Goal: Task Accomplishment & Management: Manage account settings

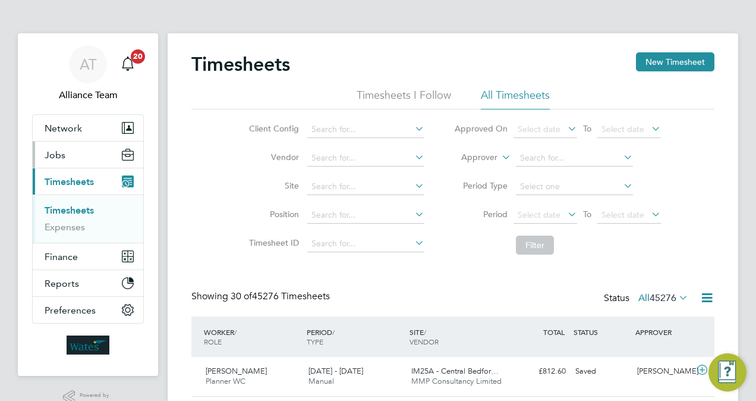
click at [84, 152] on button "Jobs" at bounding box center [88, 155] width 111 height 26
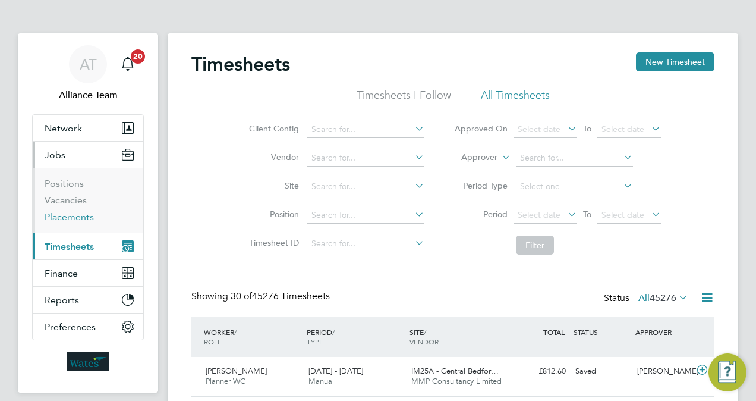
click at [86, 215] on link "Placements" at bounding box center [69, 216] width 49 height 11
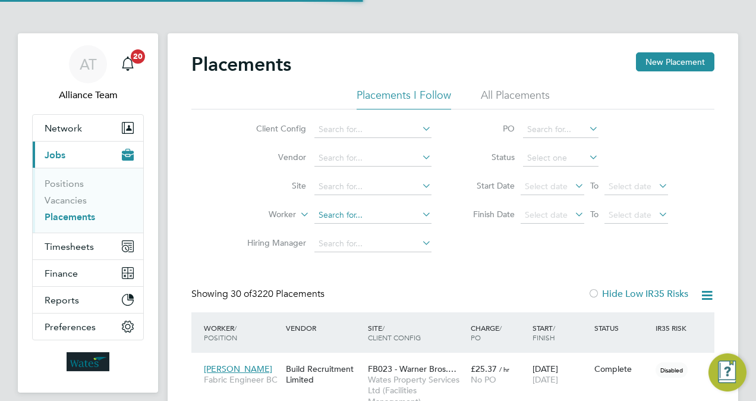
scroll to position [34, 83]
click at [381, 213] on input at bounding box center [373, 215] width 117 height 17
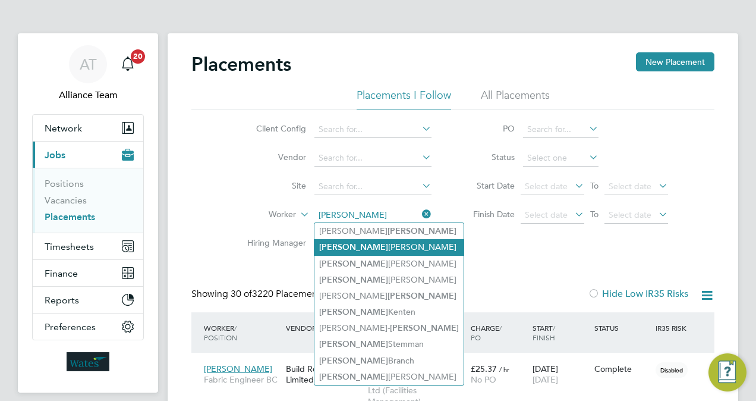
click at [376, 250] on li "Scott Mcglashan" at bounding box center [389, 247] width 149 height 16
type input "Scott Mcglashan"
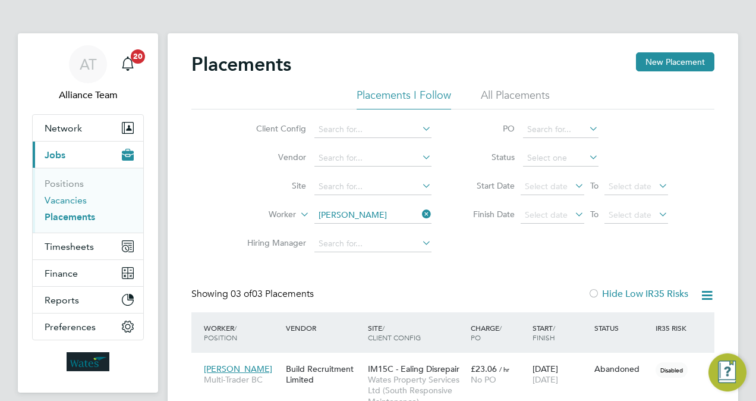
click at [77, 200] on link "Vacancies" at bounding box center [66, 199] width 42 height 11
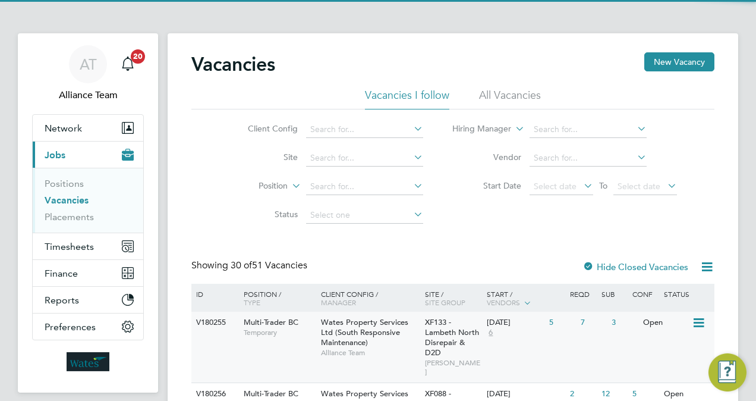
click at [402, 340] on div "Wates Property Services Ltd (South Responsive Maintenance) Alliance Team" at bounding box center [370, 337] width 104 height 51
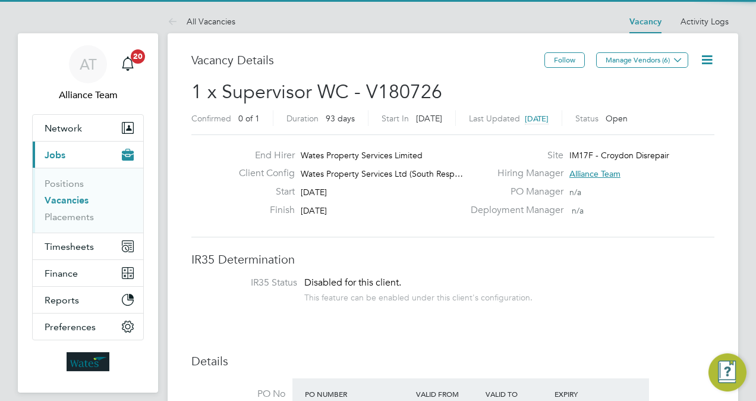
click at [373, 55] on h3 "Vacancy Details" at bounding box center [367, 59] width 353 height 15
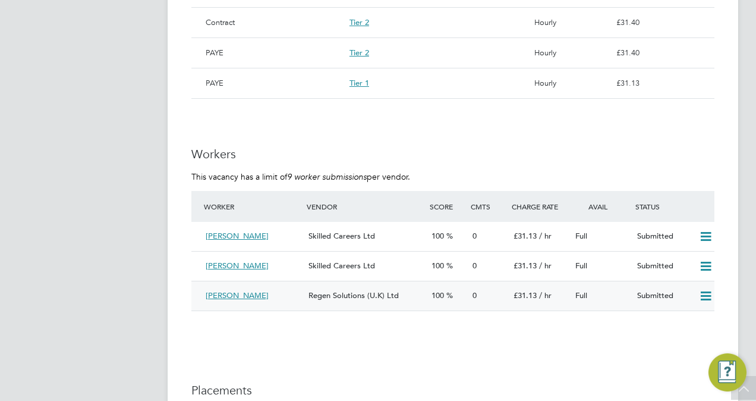
click at [706, 299] on icon at bounding box center [706, 296] width 15 height 10
click at [681, 319] on li "Offer" at bounding box center [691, 322] width 42 height 17
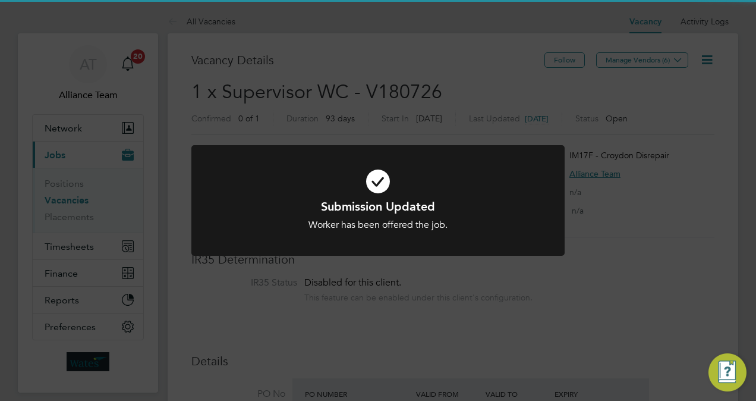
click at [683, 187] on div "Submission Updated Worker has been offered the job. Cancel Okay" at bounding box center [378, 200] width 756 height 401
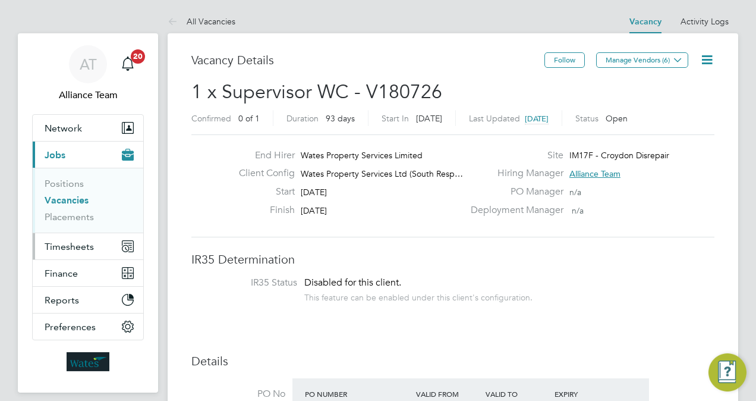
click at [74, 241] on span "Timesheets" at bounding box center [69, 246] width 49 height 11
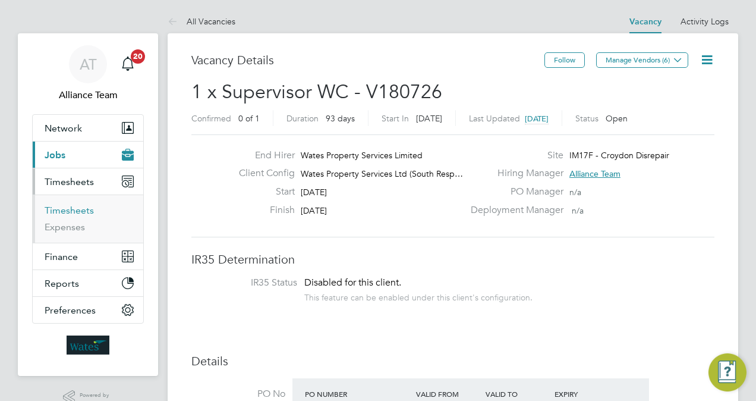
click at [81, 206] on link "Timesheets" at bounding box center [69, 210] width 49 height 11
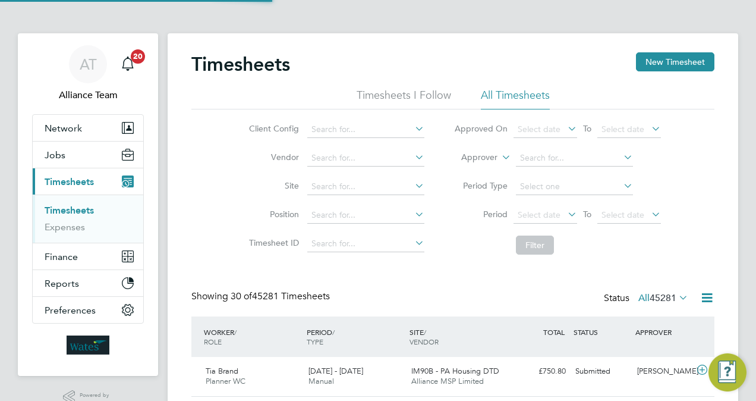
scroll to position [30, 103]
click at [491, 152] on label "Approver" at bounding box center [471, 158] width 54 height 12
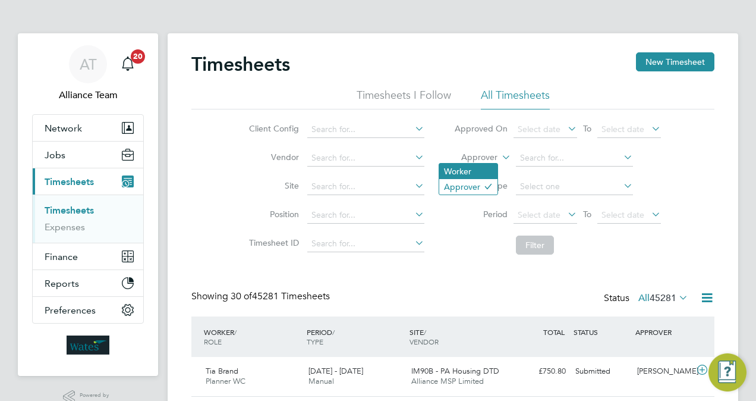
click at [476, 166] on li "Worker" at bounding box center [468, 171] width 58 height 15
click at [557, 166] on li "Worker" at bounding box center [557, 158] width 237 height 29
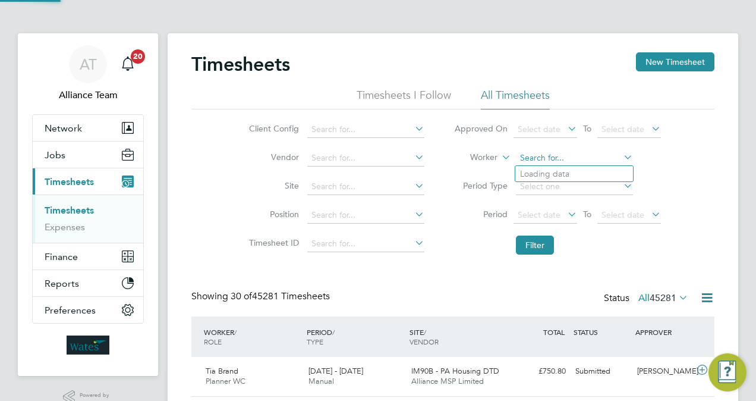
click at [551, 159] on input at bounding box center [574, 158] width 117 height 17
click at [552, 177] on b "Rob" at bounding box center [572, 174] width 69 height 10
type input "Ava Robinson"
click at [542, 250] on button "Filter" at bounding box center [535, 244] width 38 height 19
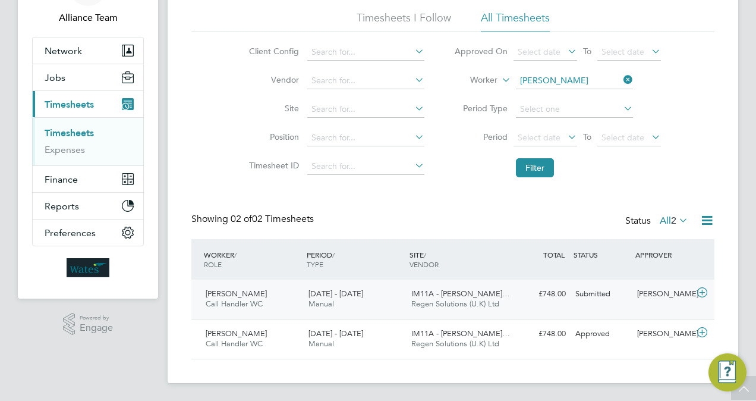
click at [512, 287] on div "£748.00 Submitted" at bounding box center [540, 294] width 62 height 20
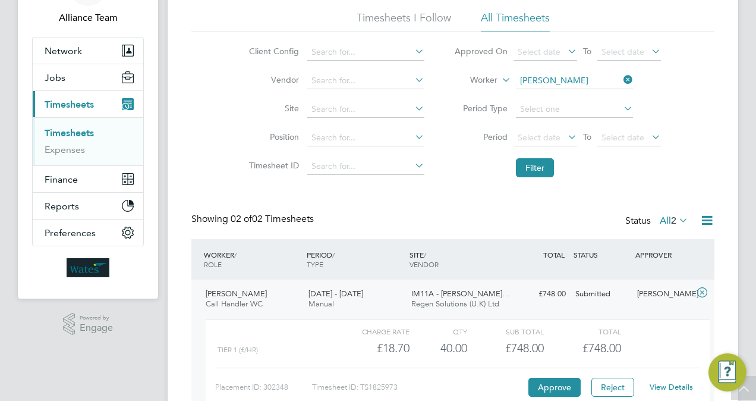
click at [668, 385] on link "View Details" at bounding box center [671, 387] width 43 height 10
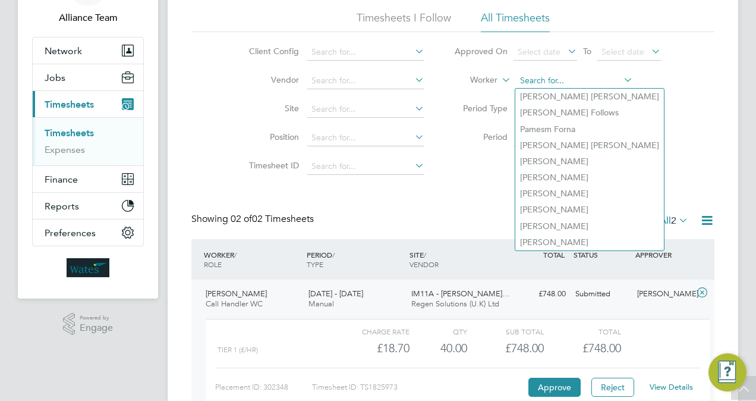
click at [579, 77] on input at bounding box center [574, 81] width 117 height 17
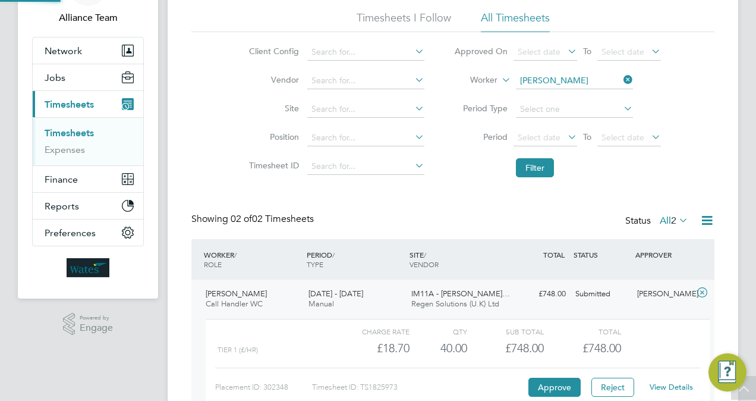
click at [592, 98] on b "Martin" at bounding box center [626, 97] width 69 height 10
type input "Cameron Martin"
click at [541, 170] on button "Filter" at bounding box center [535, 167] width 38 height 19
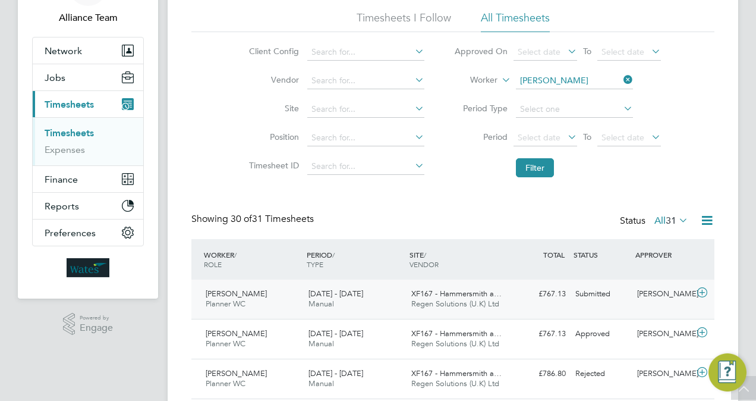
click at [557, 298] on div "£767.13 Submitted" at bounding box center [540, 294] width 62 height 20
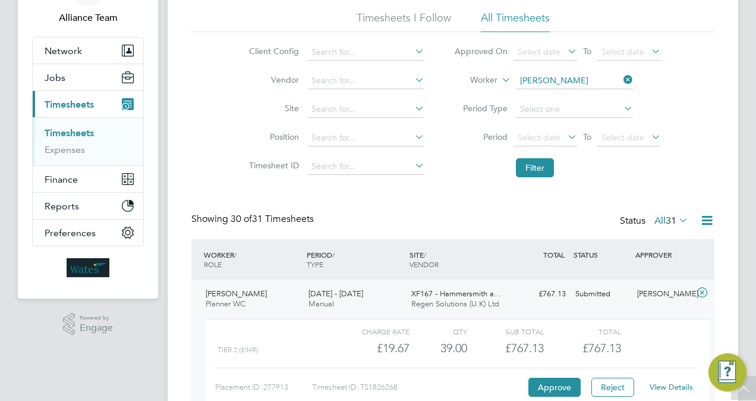
click at [669, 385] on link "View Details" at bounding box center [671, 387] width 43 height 10
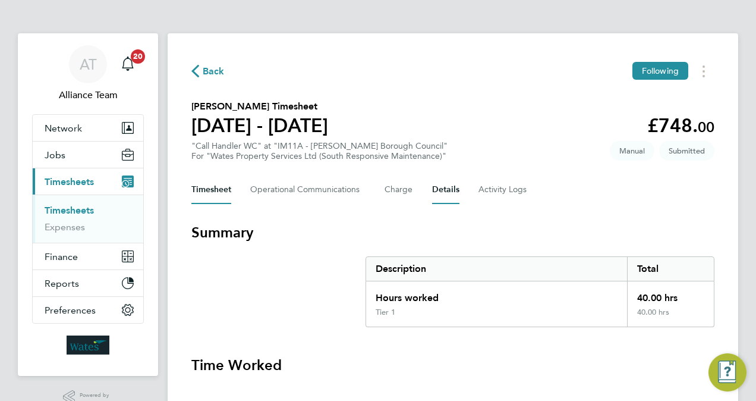
click at [447, 185] on button "Details" at bounding box center [445, 189] width 27 height 29
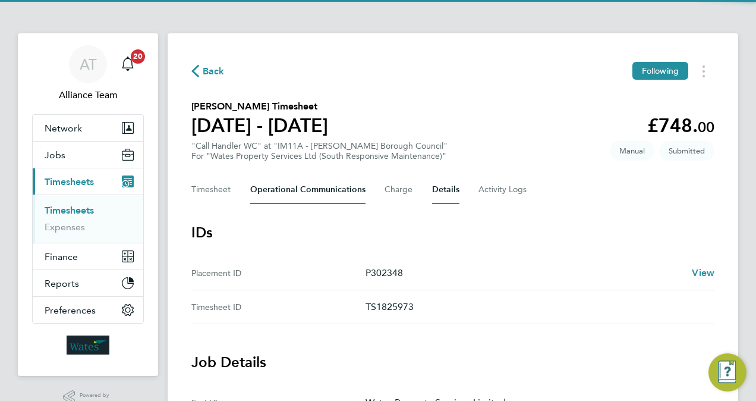
click at [315, 191] on Communications-tab "Operational Communications" at bounding box center [307, 189] width 115 height 29
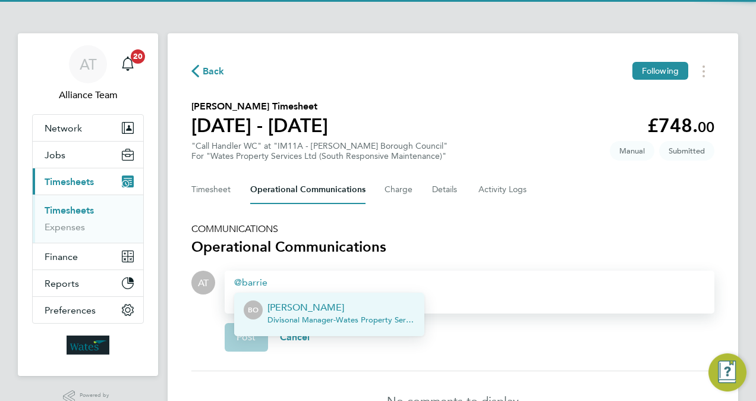
click at [338, 303] on p "[PERSON_NAME]" at bounding box center [341, 307] width 147 height 14
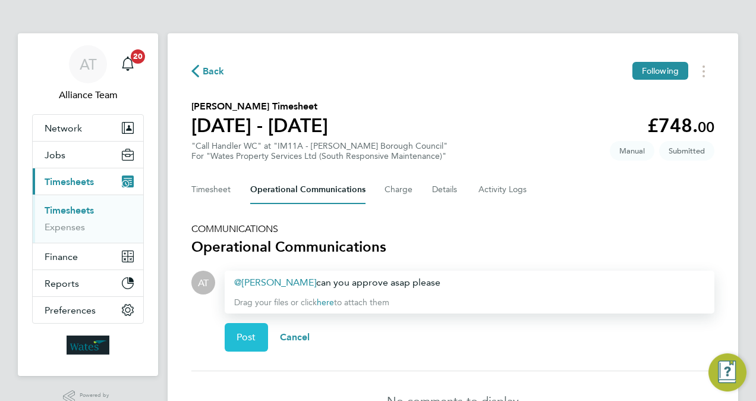
click at [247, 337] on span "Post" at bounding box center [247, 337] width 20 height 12
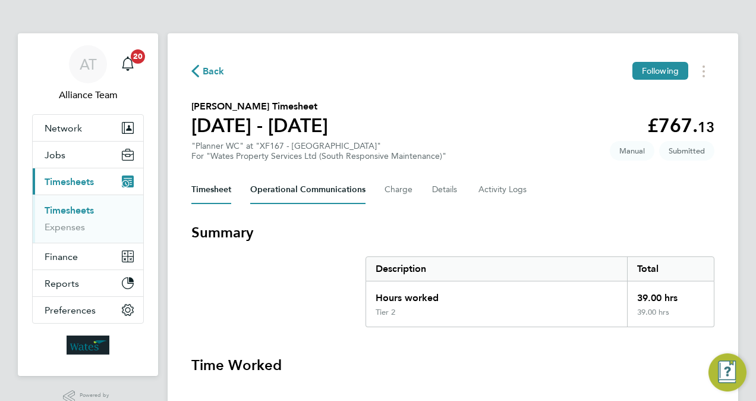
click at [300, 187] on Communications-tab "Operational Communications" at bounding box center [307, 189] width 115 height 29
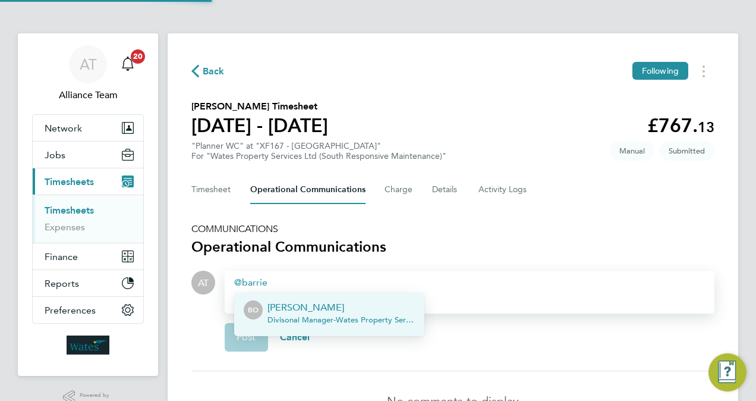
click at [316, 303] on p "[PERSON_NAME]" at bounding box center [341, 307] width 147 height 14
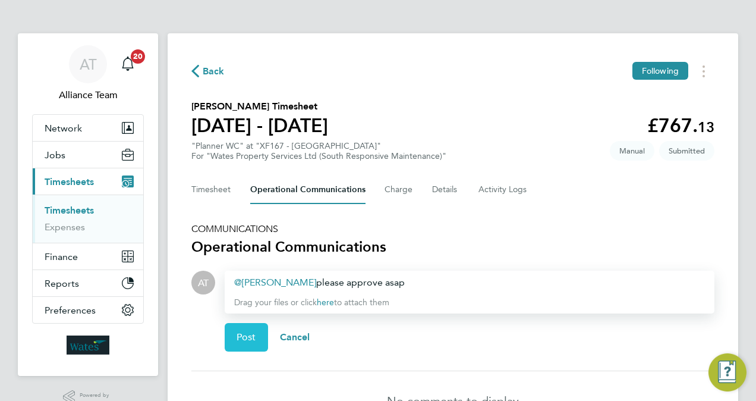
click at [256, 334] on span "Post" at bounding box center [247, 337] width 20 height 12
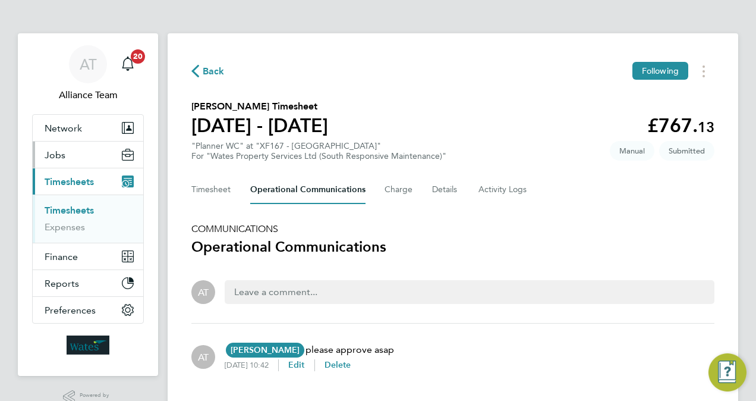
click at [71, 152] on button "Jobs" at bounding box center [88, 155] width 111 height 26
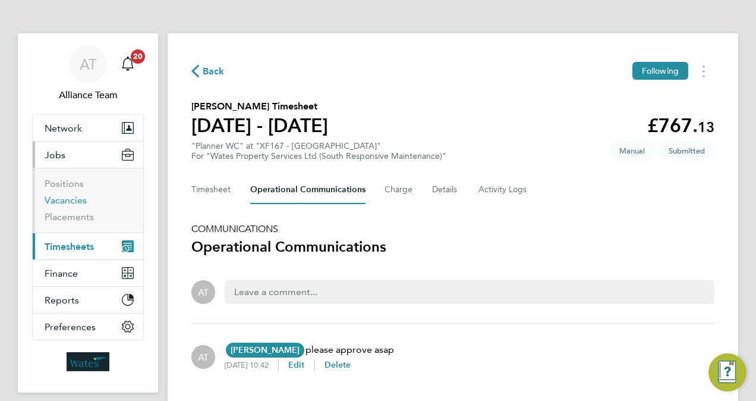
click at [72, 197] on link "Vacancies" at bounding box center [66, 199] width 42 height 11
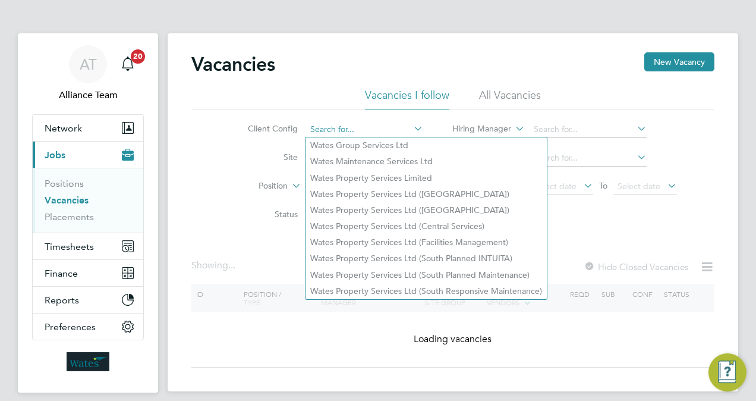
click at [341, 130] on input at bounding box center [364, 129] width 117 height 17
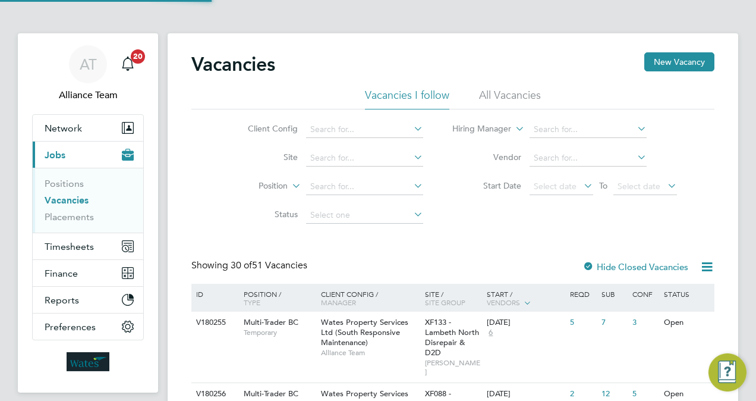
click at [398, 289] on li "Wates Property Services Ltd (South Responsive Maintenance)" at bounding box center [426, 291] width 241 height 16
type input "Wates Property Services Ltd (South Responsive Maintenance)"
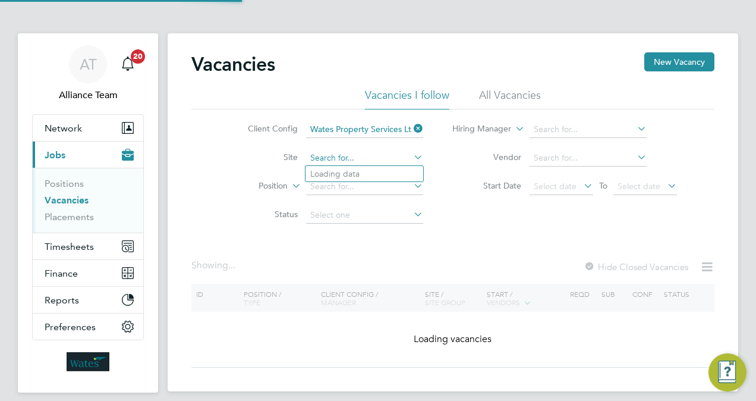
click at [357, 159] on input at bounding box center [364, 158] width 117 height 17
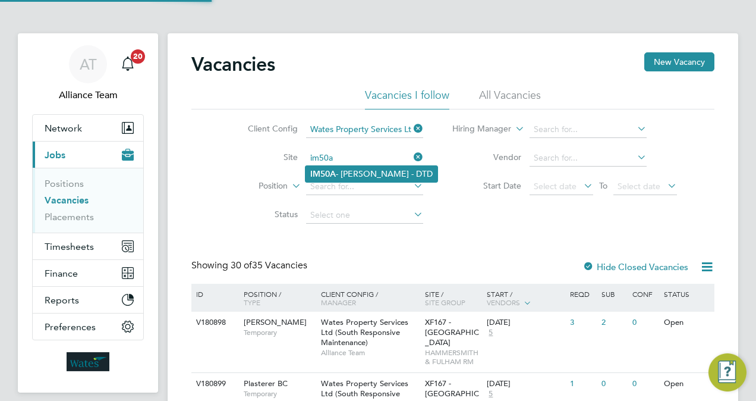
click at [363, 171] on li "IM50A - BRENT - DTD" at bounding box center [372, 174] width 132 height 16
type input "IM50A - [PERSON_NAME] - DTD"
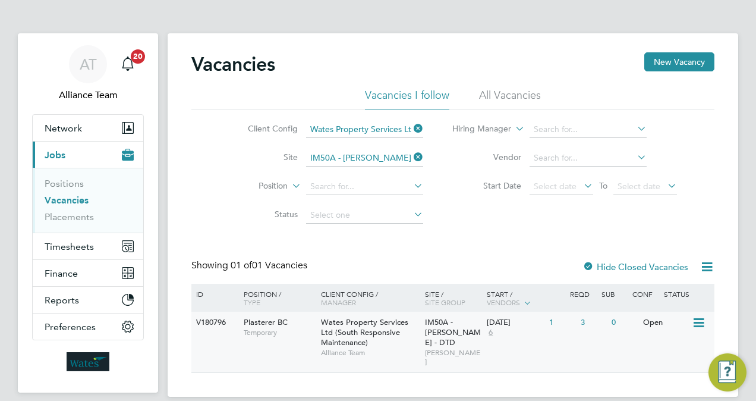
click at [498, 328] on div "02 Oct 2025 6" at bounding box center [515, 328] width 62 height 32
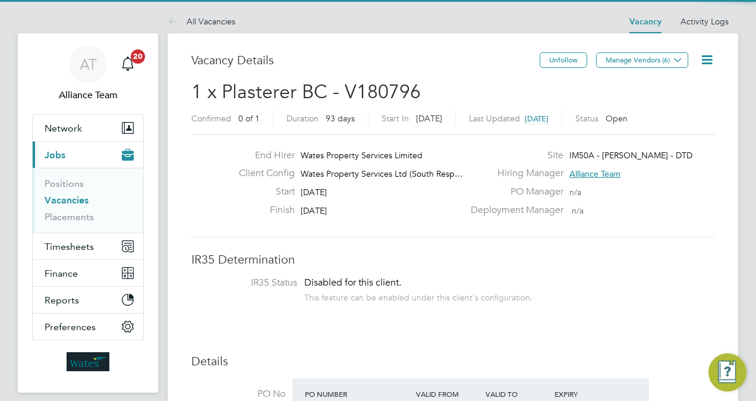
click at [708, 59] on icon at bounding box center [707, 59] width 15 height 15
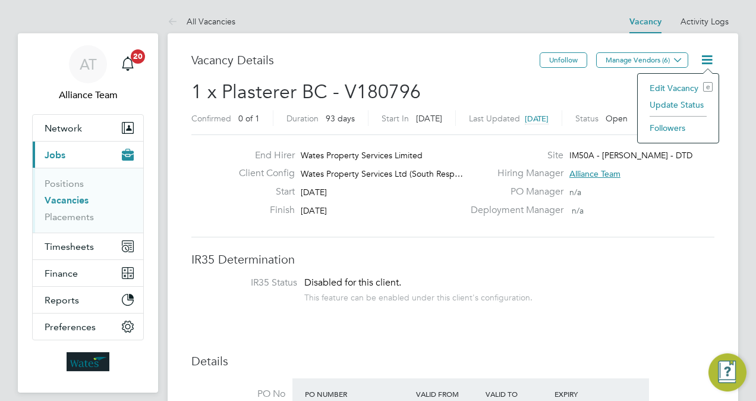
click at [672, 107] on li "Update Status" at bounding box center [678, 104] width 69 height 17
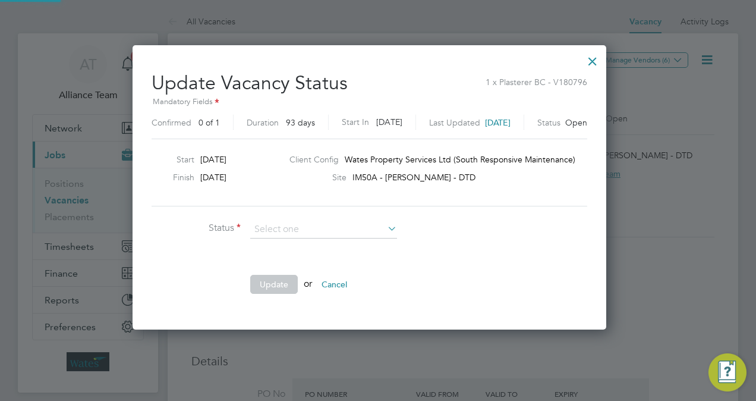
scroll to position [6, 6]
click at [312, 269] on li "Cancelled" at bounding box center [323, 275] width 147 height 15
type input "Cancelled"
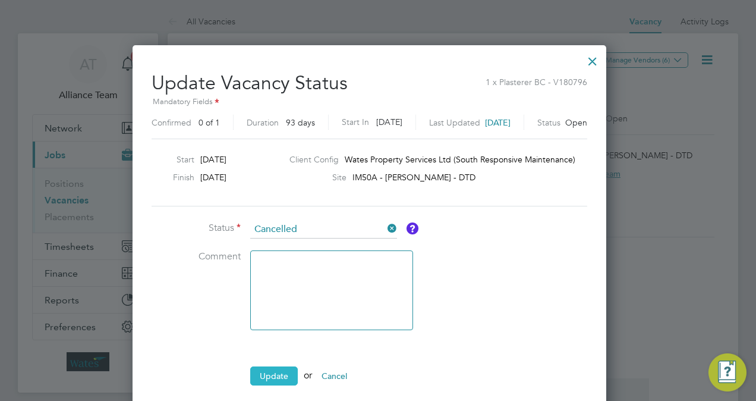
click at [276, 371] on button "Update" at bounding box center [274, 375] width 48 height 19
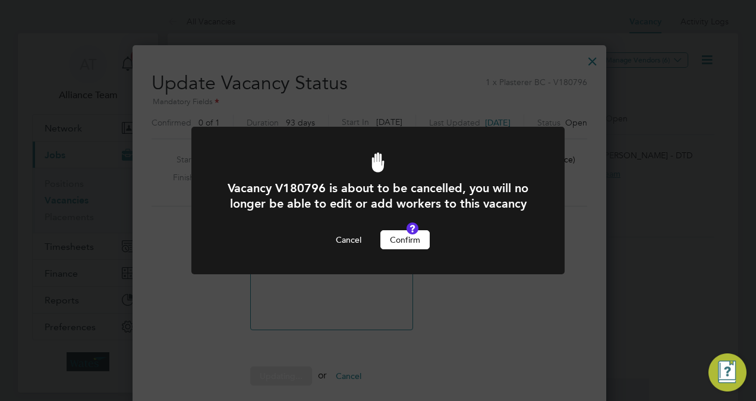
click at [424, 238] on button "Confirm" at bounding box center [405, 239] width 49 height 19
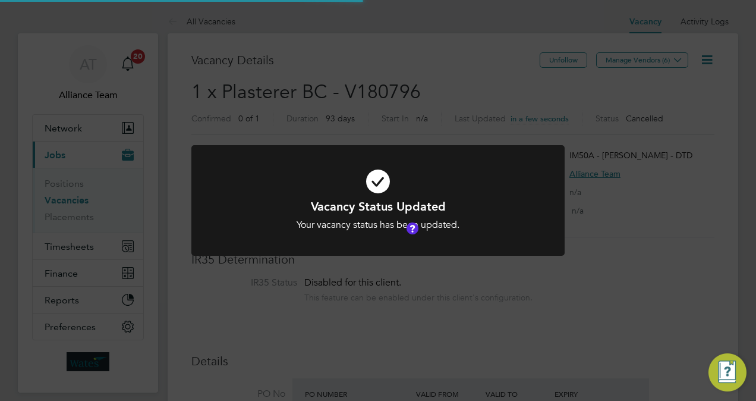
click at [677, 227] on div "Vacancy Status Updated Your vacancy status has been updated. Cancel Okay" at bounding box center [378, 200] width 756 height 401
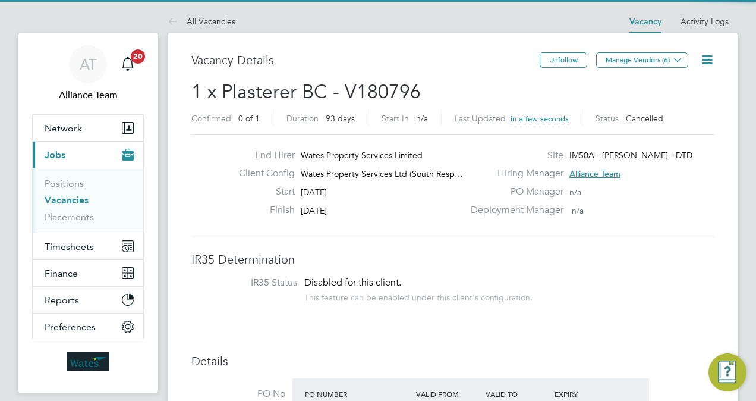
click at [318, 90] on span "1 x Plasterer BC - V180796" at bounding box center [306, 91] width 230 height 23
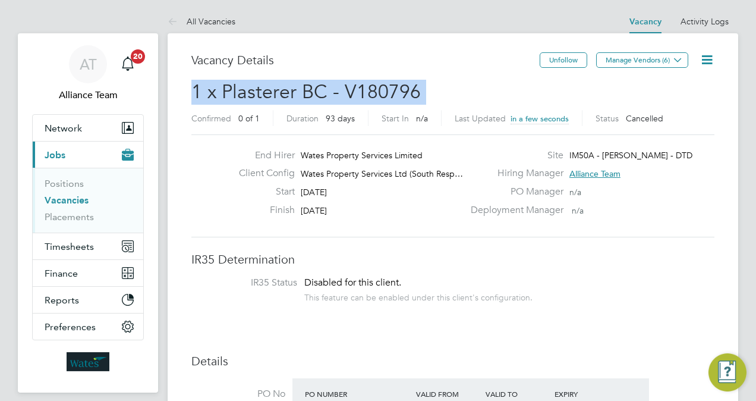
click at [318, 90] on span "1 x Plasterer BC - V180796" at bounding box center [306, 91] width 230 height 23
copy h2 "1 x Plasterer BC - V180796 Confirmed"
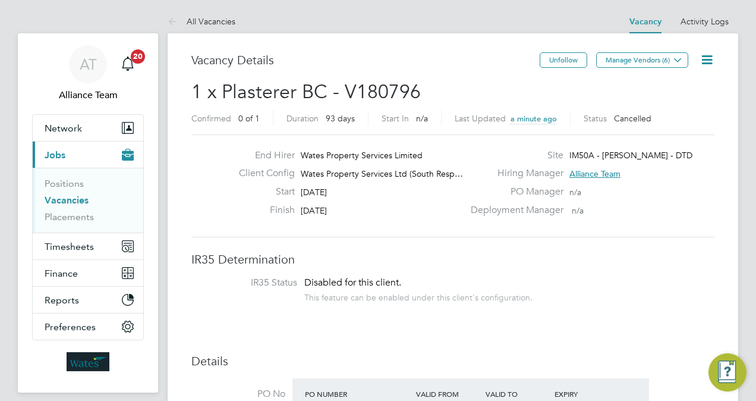
click at [59, 193] on li "Positions" at bounding box center [89, 186] width 89 height 17
click at [67, 200] on link "Vacancies" at bounding box center [67, 199] width 44 height 11
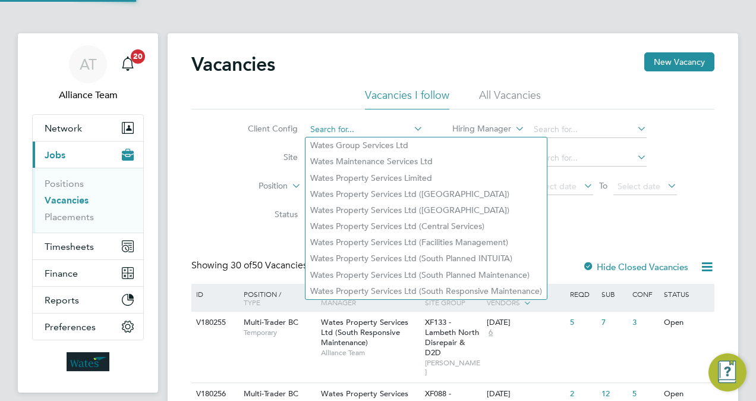
click at [338, 131] on input at bounding box center [364, 129] width 117 height 17
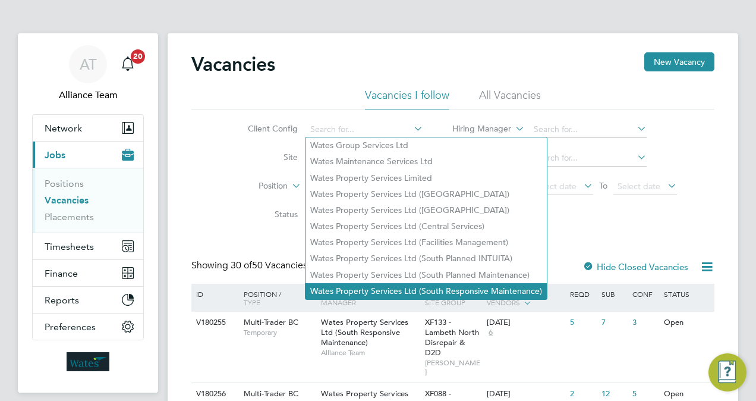
click at [434, 283] on li "Wates Property Services Ltd (South Responsive Maintenance)" at bounding box center [426, 291] width 241 height 16
type input "Wates Property Services Ltd (South Responsive Maintenance)"
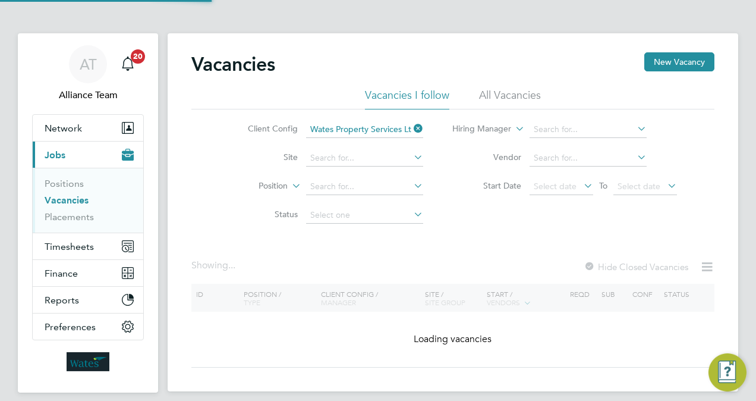
click at [496, 236] on div "Vacancies New Vacancy Vacancies I follow All Vacancies Client Config Wates Prop…" at bounding box center [452, 209] width 523 height 315
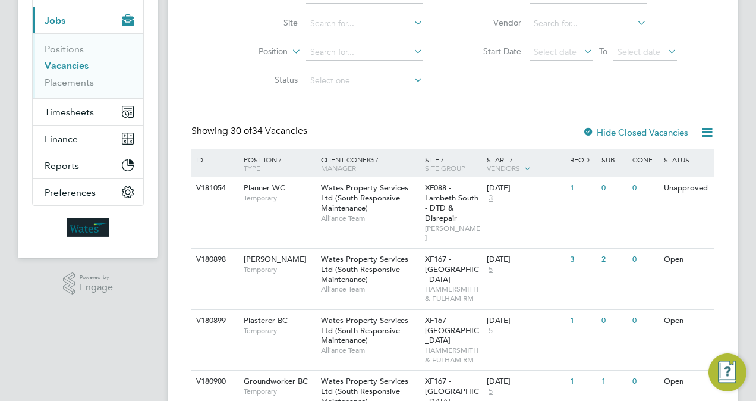
scroll to position [166, 0]
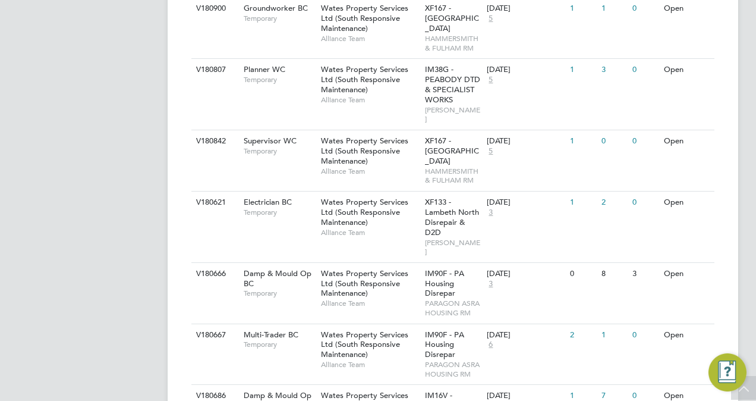
scroll to position [547, 0]
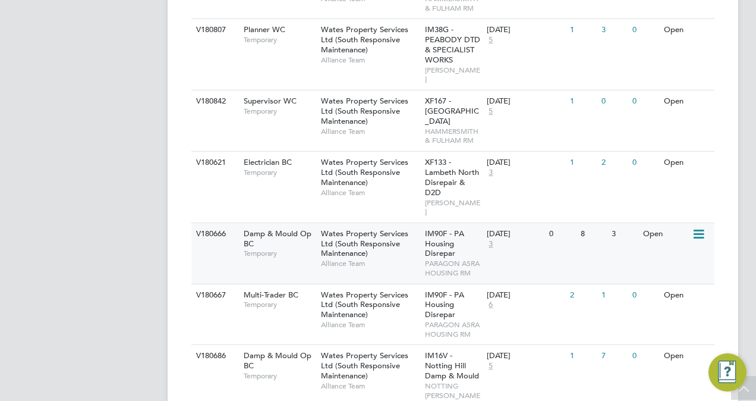
click at [606, 223] on div "8" at bounding box center [593, 234] width 31 height 22
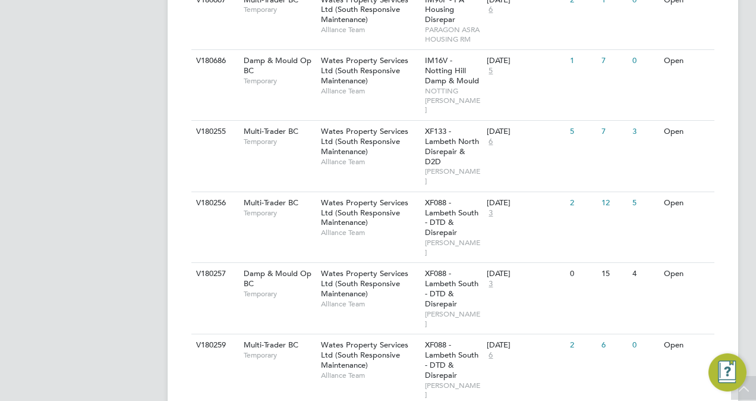
scroll to position [880, 0]
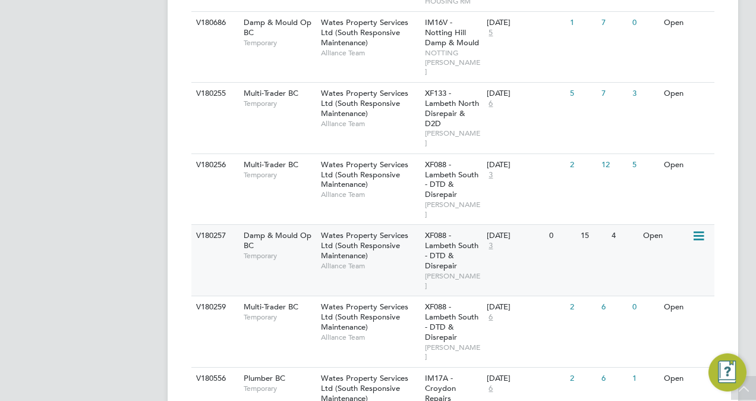
click at [524, 225] on div "29 Sep 2025 3" at bounding box center [515, 241] width 62 height 32
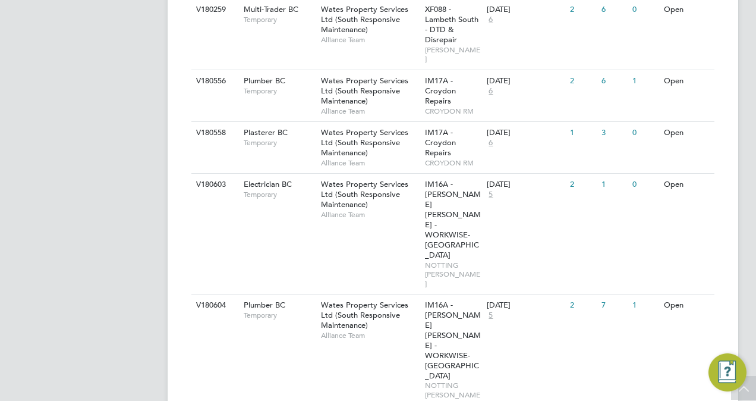
scroll to position [1213, 0]
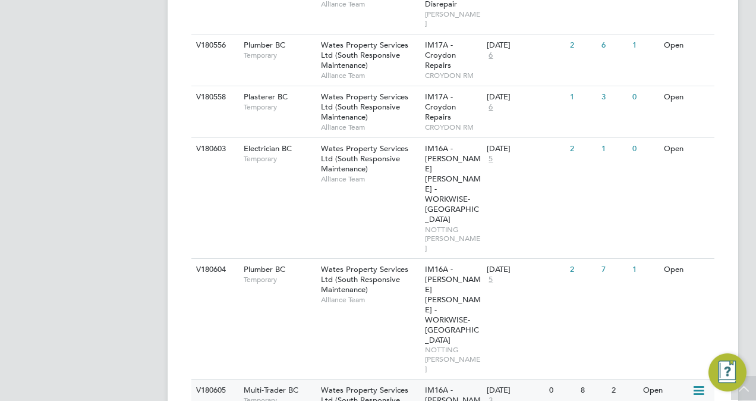
click at [529, 379] on div "29 Sep 2025 3" at bounding box center [515, 395] width 62 height 32
click at [20, 232] on app-navbar "AT Alliance Team Notifications 20 Applications: Network Team Members Businesses…" at bounding box center [88, 105] width 140 height 2570
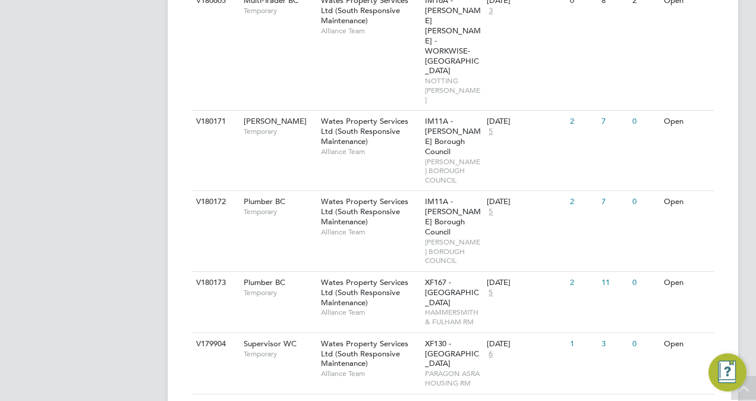
scroll to position [1641, 0]
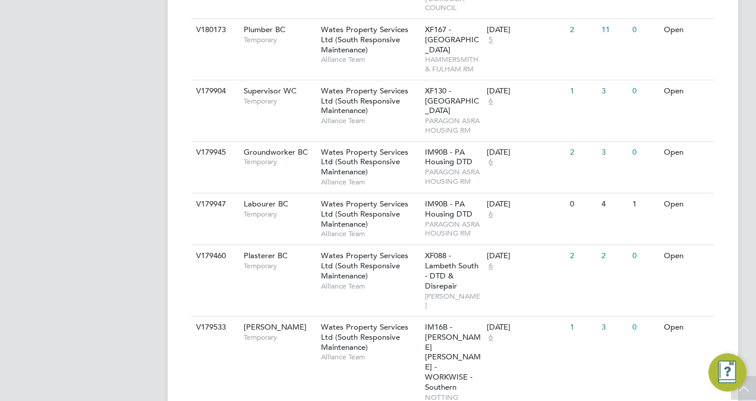
scroll to position [1858, 0]
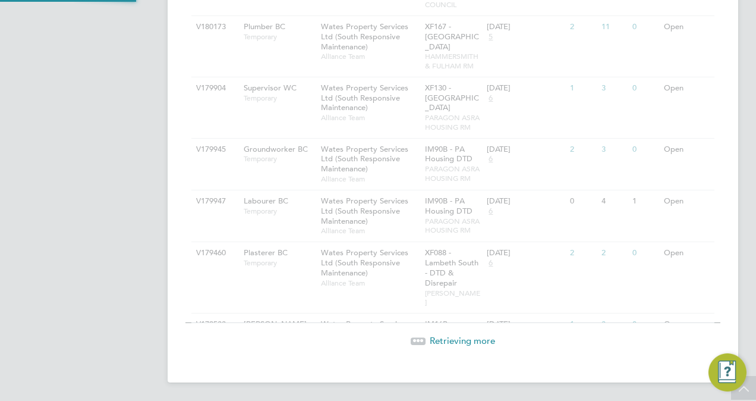
scroll to position [1823, 0]
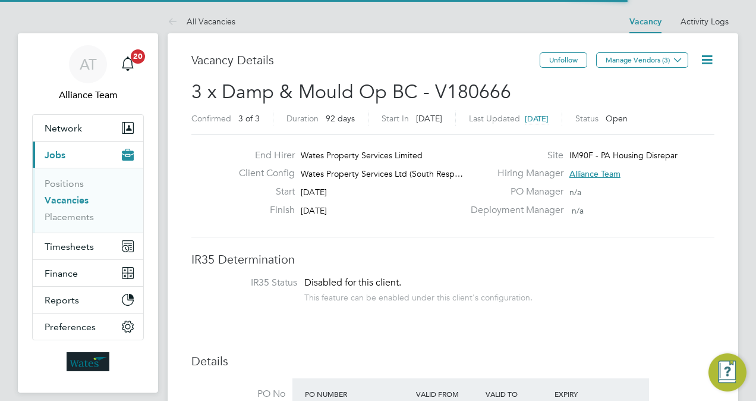
click at [708, 57] on icon at bounding box center [707, 59] width 15 height 15
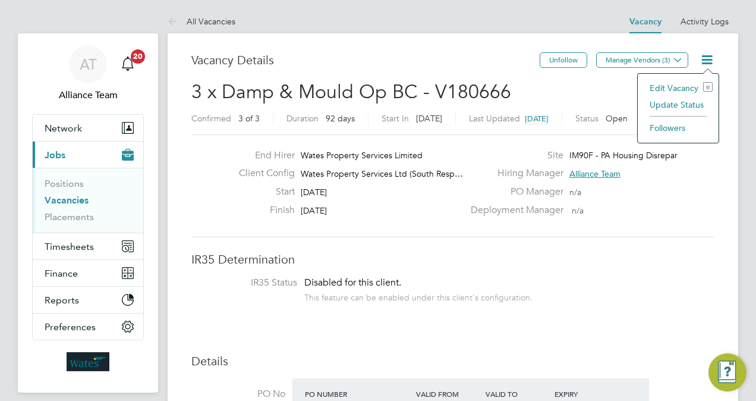
click at [672, 105] on li "Update Status" at bounding box center [678, 104] width 69 height 17
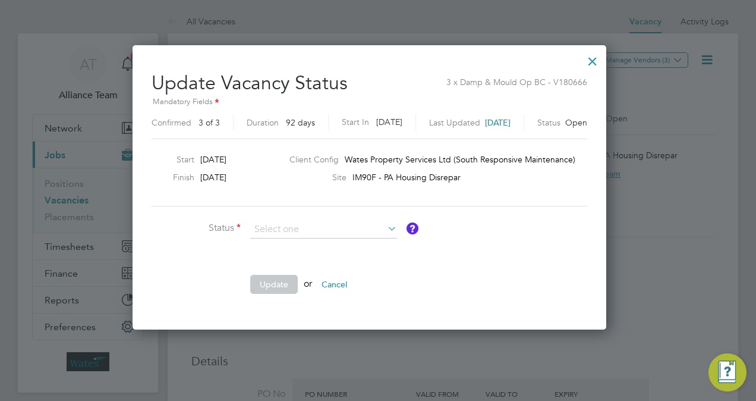
click at [458, 216] on div "Update Vacancy Status 3 x Damp & Mould Op BC - V180666 Mandatory Fields Confirm…" at bounding box center [370, 184] width 436 height 244
click at [327, 231] on input at bounding box center [323, 230] width 147 height 18
click at [313, 249] on li "Completed" at bounding box center [323, 244] width 147 height 15
type input "Completed"
click at [289, 283] on button "Update" at bounding box center [274, 284] width 48 height 19
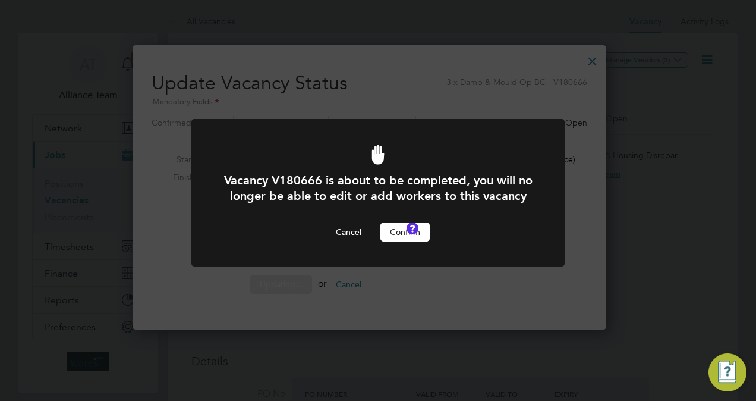
click at [406, 240] on button "Confirm" at bounding box center [405, 231] width 49 height 19
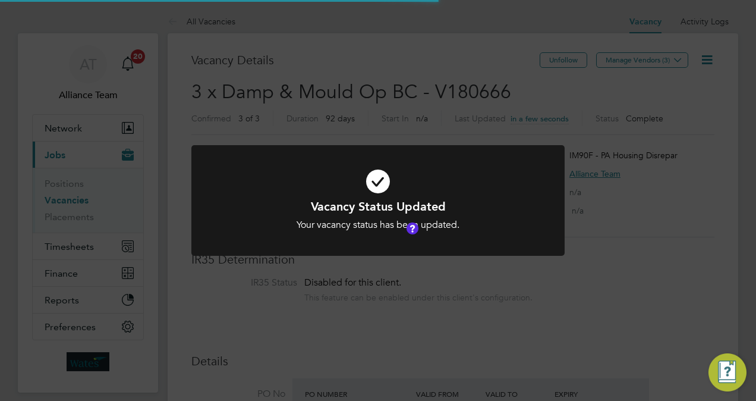
click at [652, 199] on div "Vacancy Status Updated Your vacancy status has been updated. Cancel Okay" at bounding box center [378, 200] width 756 height 401
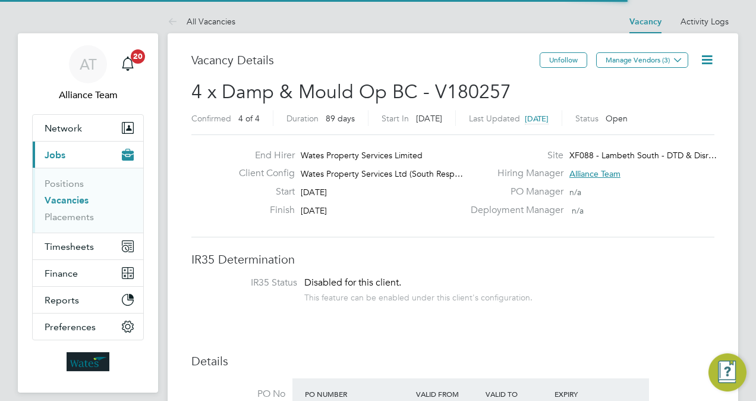
click at [712, 56] on icon at bounding box center [707, 59] width 15 height 15
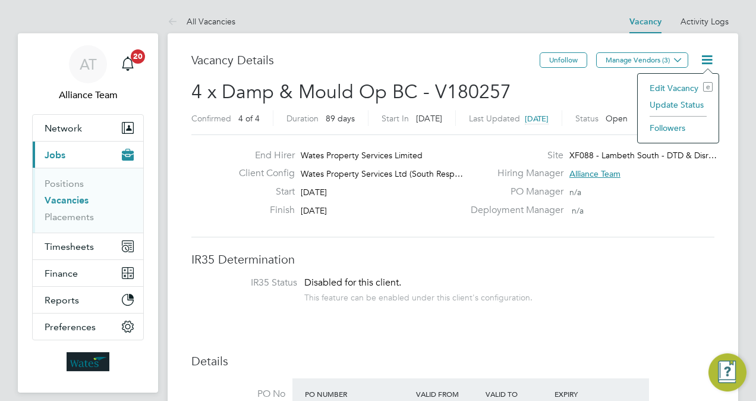
click at [662, 106] on li "Update Status" at bounding box center [678, 104] width 69 height 17
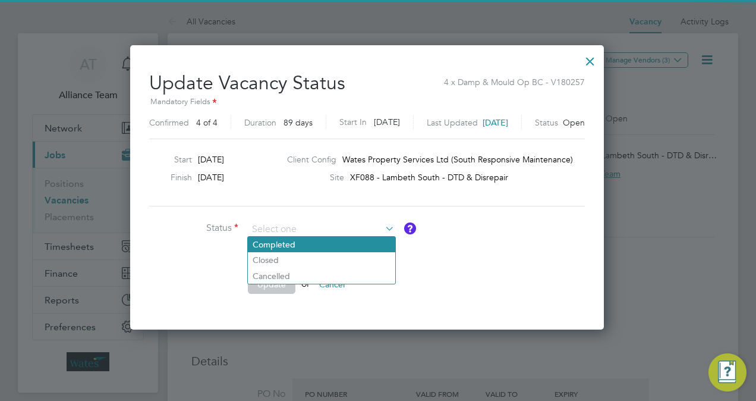
click at [308, 240] on li "Completed" at bounding box center [321, 244] width 147 height 15
type input "Completed"
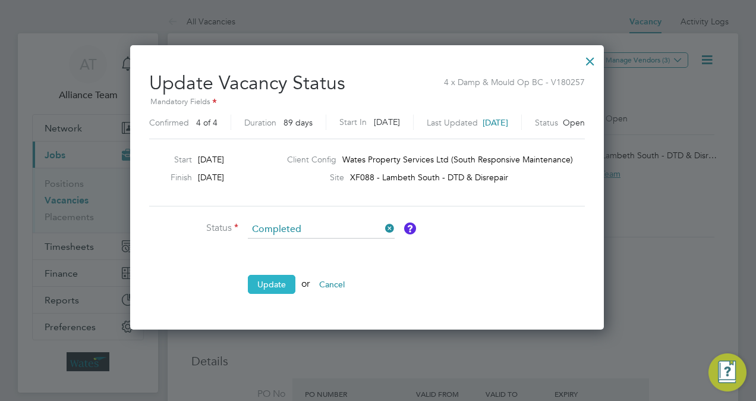
click at [286, 279] on button "Update" at bounding box center [272, 284] width 48 height 19
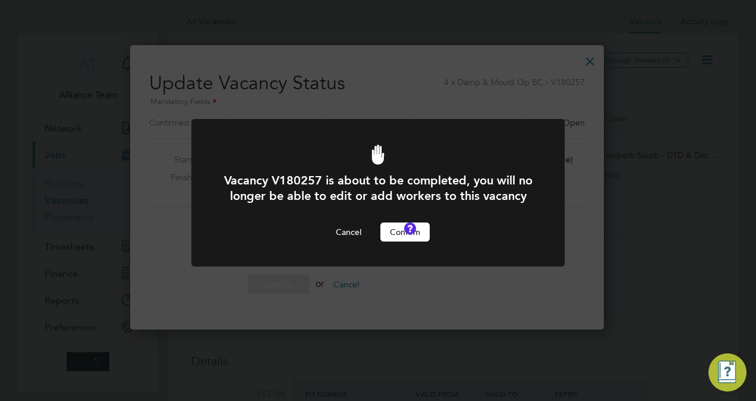
click at [400, 241] on button "Confirm" at bounding box center [405, 231] width 49 height 19
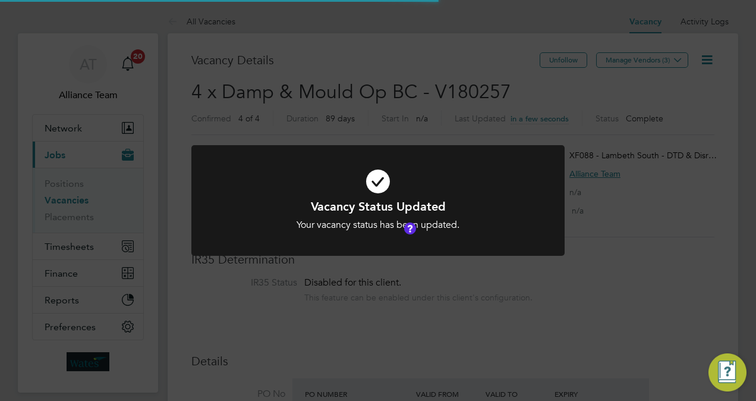
click at [430, 8] on div "Vacancy Status Updated Your vacancy status has been updated. Cancel Okay" at bounding box center [378, 200] width 756 height 401
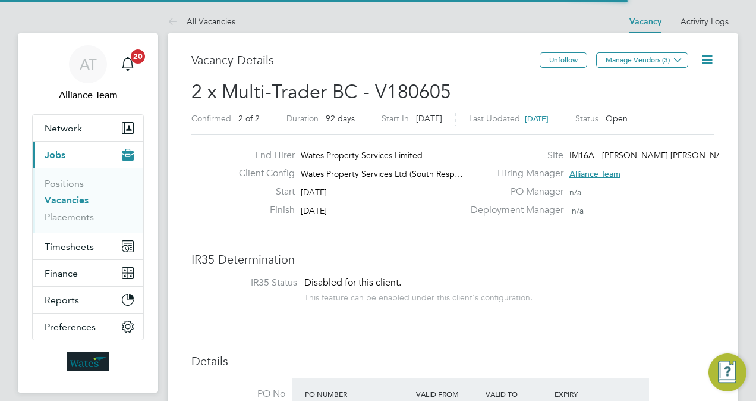
click at [704, 58] on icon at bounding box center [707, 59] width 15 height 15
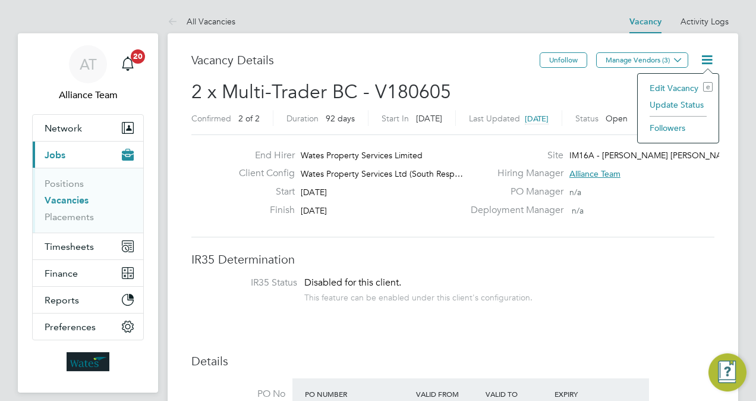
click at [670, 107] on li "Update Status" at bounding box center [678, 104] width 69 height 17
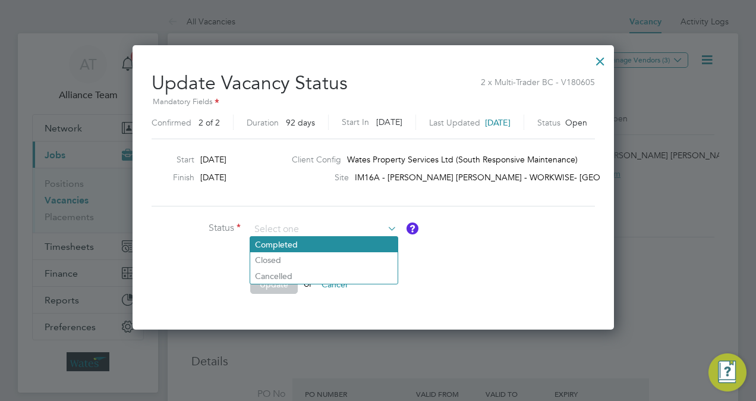
click at [328, 238] on li "Completed" at bounding box center [323, 244] width 147 height 15
type input "Completed"
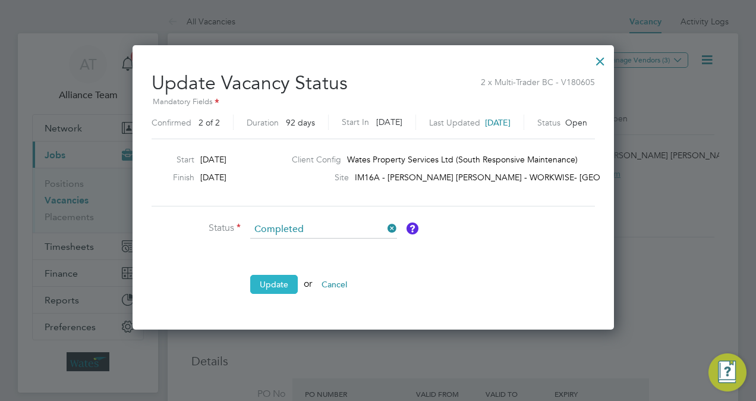
click at [288, 278] on button "Update" at bounding box center [274, 284] width 48 height 19
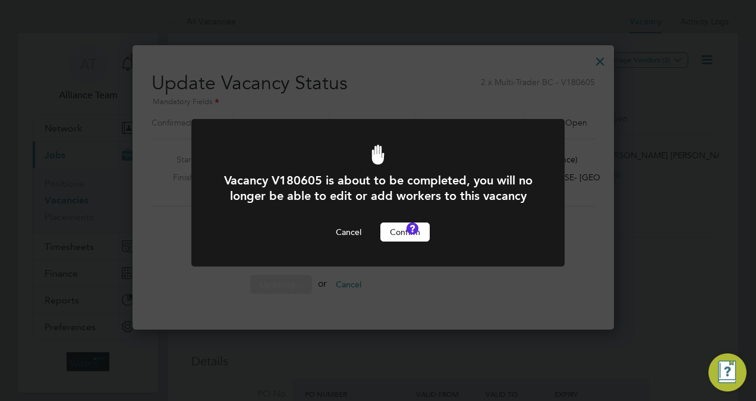
click at [430, 241] on div "Cancel Confirm" at bounding box center [378, 231] width 309 height 19
click at [419, 241] on button "Confirm" at bounding box center [405, 231] width 49 height 19
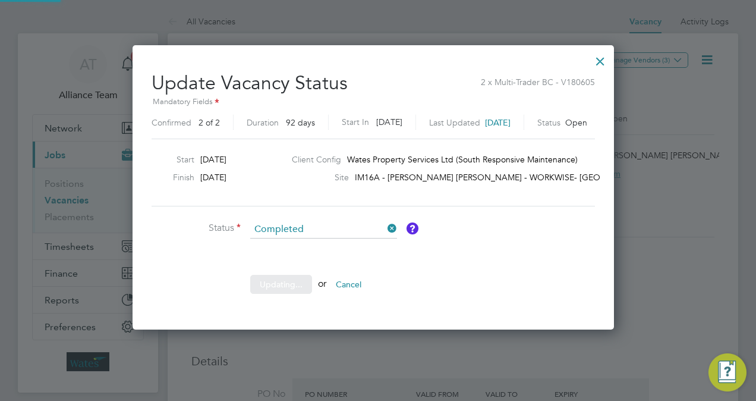
click at [674, 250] on div "Vacancy V180605 is about to be completed, you will no longer be able to edit or…" at bounding box center [378, 200] width 756 height 401
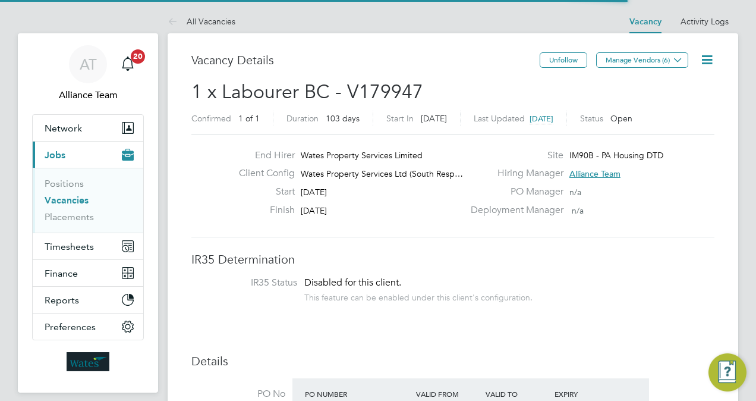
click at [706, 56] on icon at bounding box center [707, 59] width 15 height 15
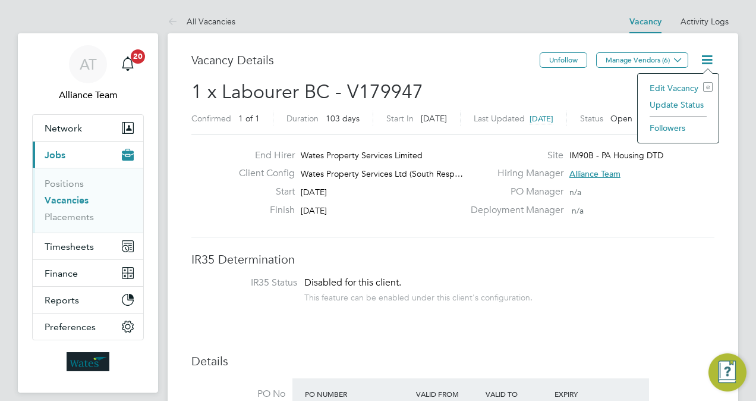
click at [653, 108] on li "Update Status" at bounding box center [678, 104] width 69 height 17
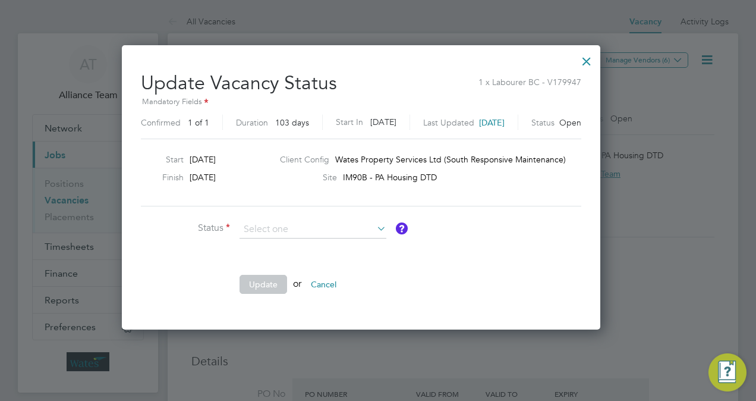
click at [322, 245] on li "Completed" at bounding box center [313, 244] width 147 height 15
type input "Completed"
click at [270, 281] on button "Update" at bounding box center [264, 284] width 48 height 19
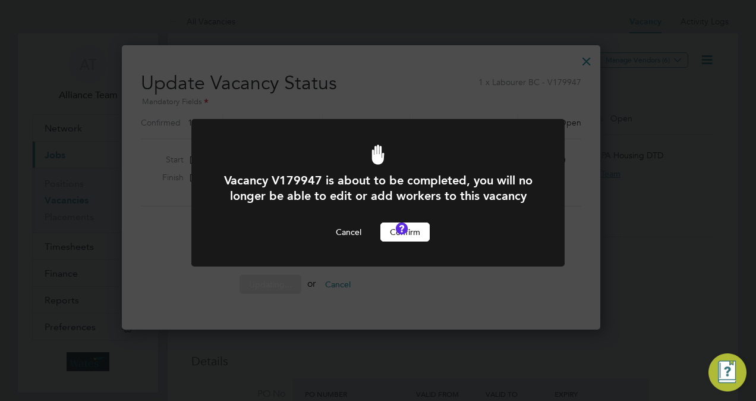
click at [403, 241] on button "Confirm" at bounding box center [405, 231] width 49 height 19
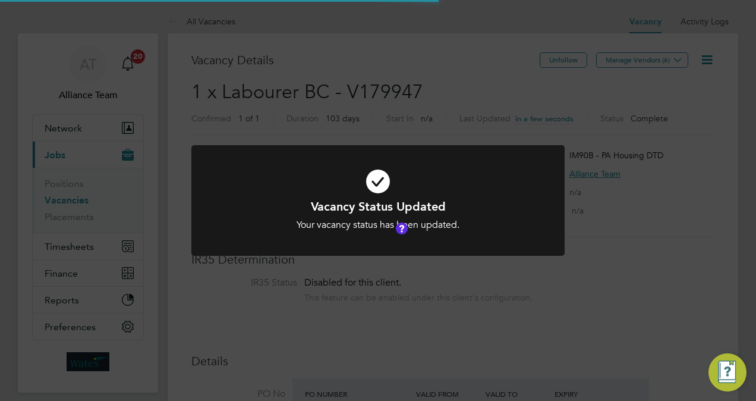
click at [630, 196] on div "Vacancy Status Updated Your vacancy status has been updated. Cancel Okay" at bounding box center [378, 200] width 756 height 401
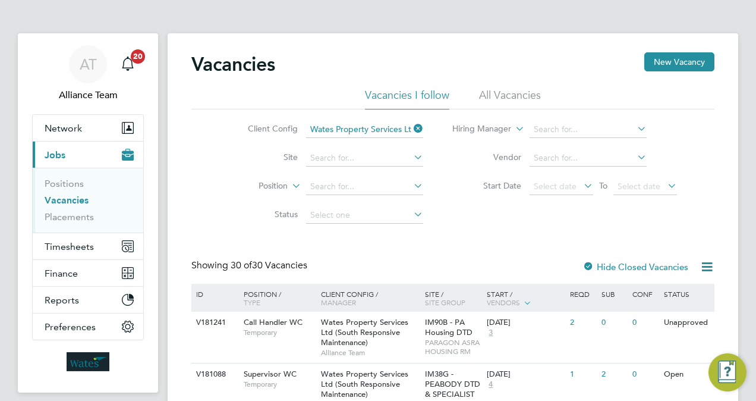
click at [194, 145] on div "Client Config Wates Property Services Ltd (South Responsive Maintenance) Site P…" at bounding box center [452, 169] width 523 height 120
click at [75, 213] on link "Placements" at bounding box center [69, 216] width 49 height 11
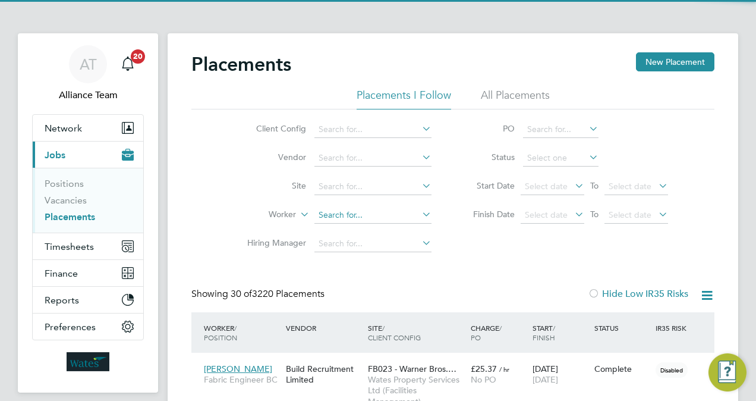
click at [345, 220] on input at bounding box center [373, 215] width 117 height 17
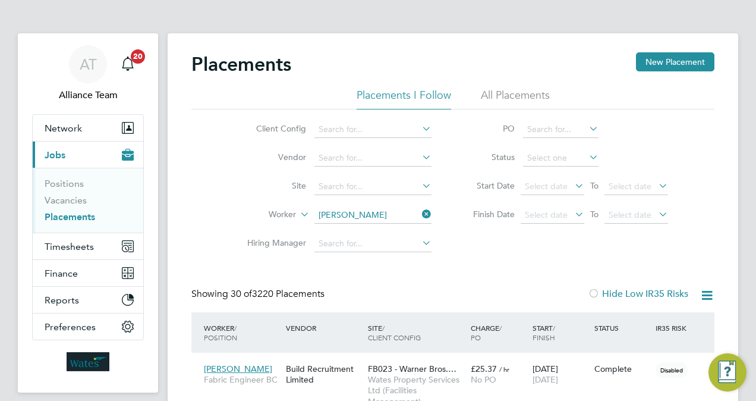
click at [404, 230] on li "Peter C lauzelma" at bounding box center [374, 231] width 119 height 16
type input "Peter Clauzelma"
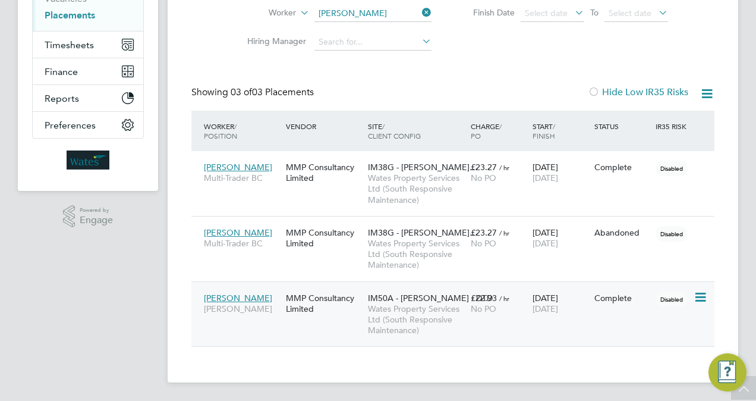
click at [454, 319] on span "Wates Property Services Ltd (South Responsive Maintenance)" at bounding box center [416, 319] width 97 height 33
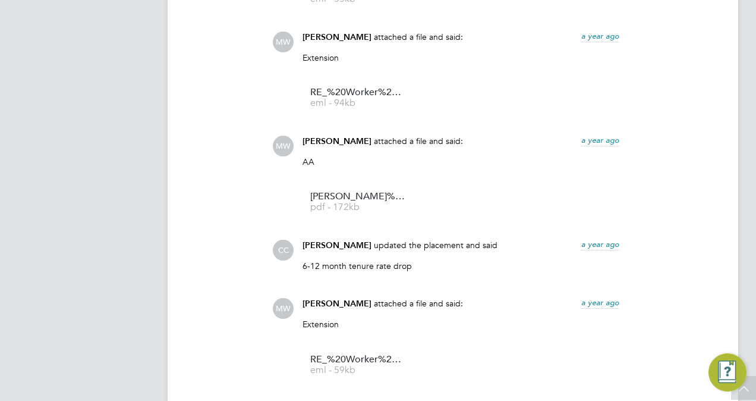
scroll to position [1440, 0]
click at [347, 212] on span "pdf - 172kb" at bounding box center [357, 207] width 95 height 9
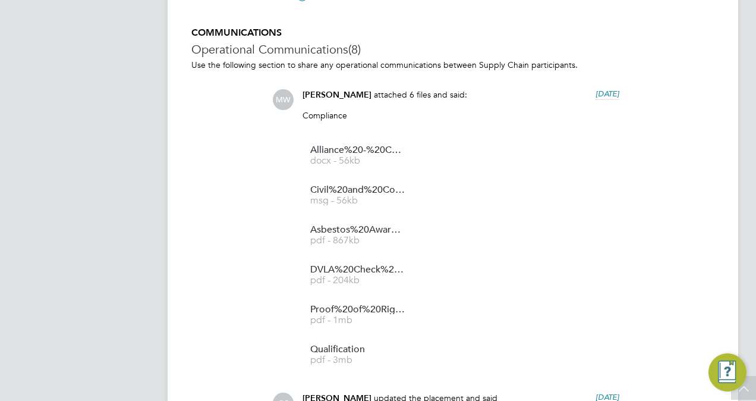
scroll to position [988, 0]
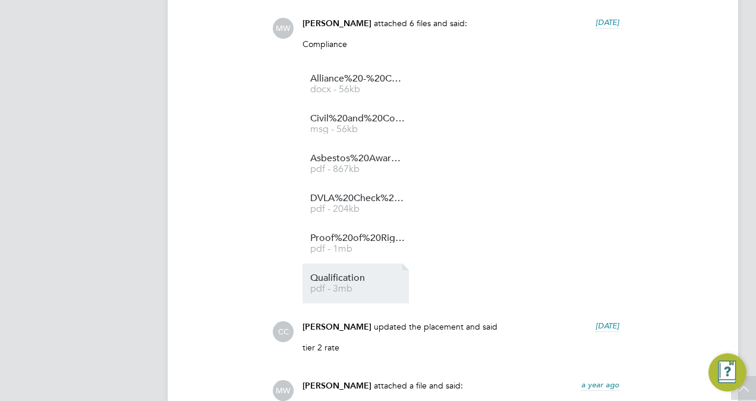
click at [341, 282] on span "Qualification" at bounding box center [357, 278] width 95 height 9
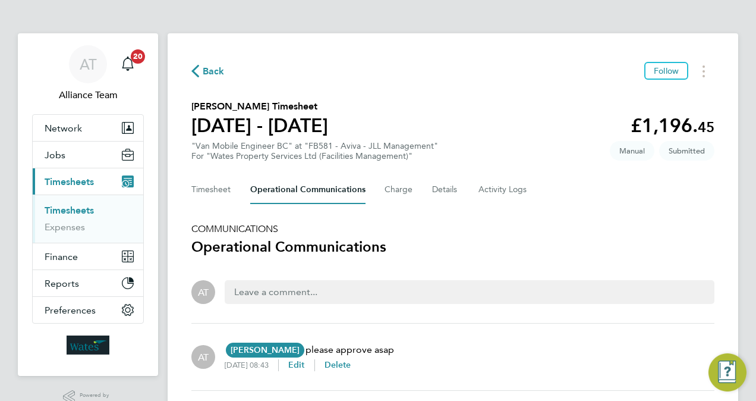
click at [71, 213] on link "Timesheets" at bounding box center [69, 210] width 49 height 11
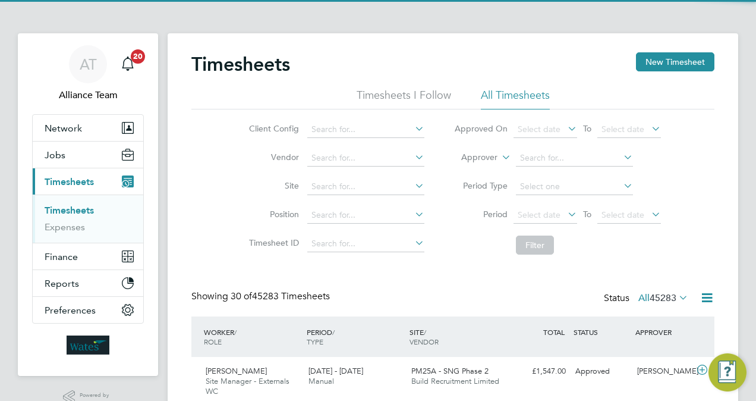
click at [473, 157] on label "Approver" at bounding box center [471, 158] width 54 height 12
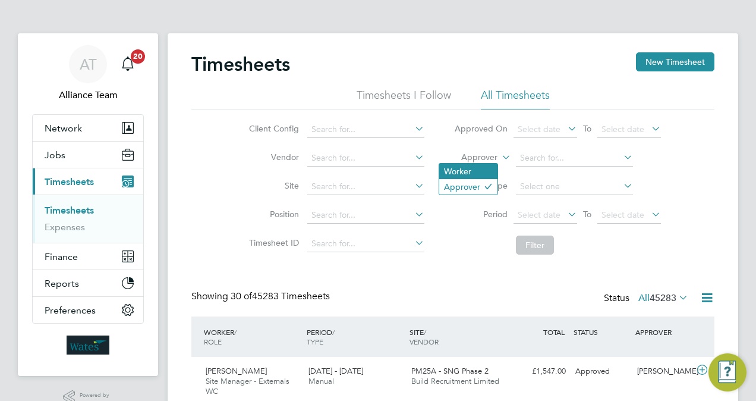
click at [470, 166] on li "Worker" at bounding box center [468, 171] width 58 height 15
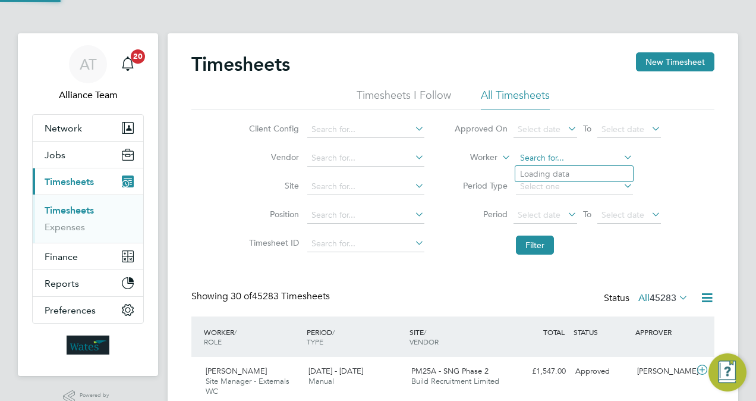
click at [557, 153] on input at bounding box center [574, 158] width 117 height 17
click at [458, 250] on li "Filter" at bounding box center [557, 245] width 237 height 31
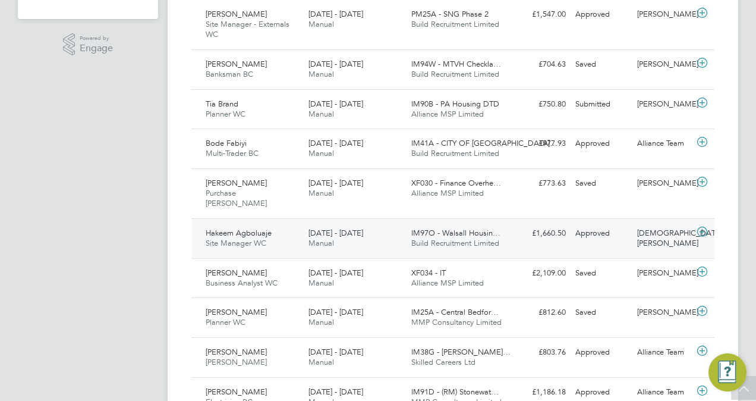
click at [480, 224] on div "IM97O - Walsall Housin… Build Recruitment Limited" at bounding box center [458, 239] width 103 height 30
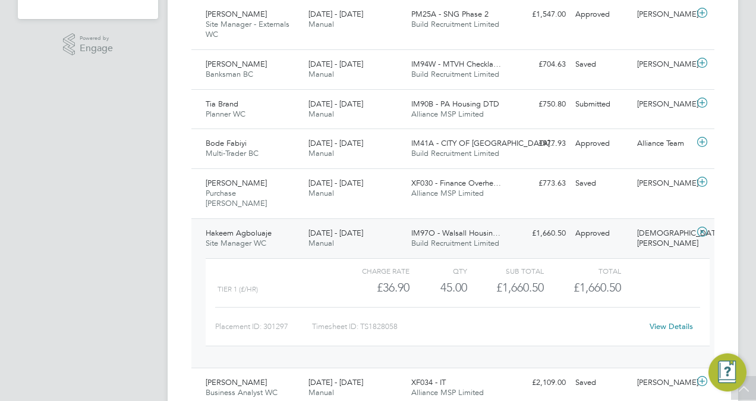
click at [480, 224] on div "IM97O - Walsall Housin… Build Recruitment Limited" at bounding box center [458, 239] width 103 height 30
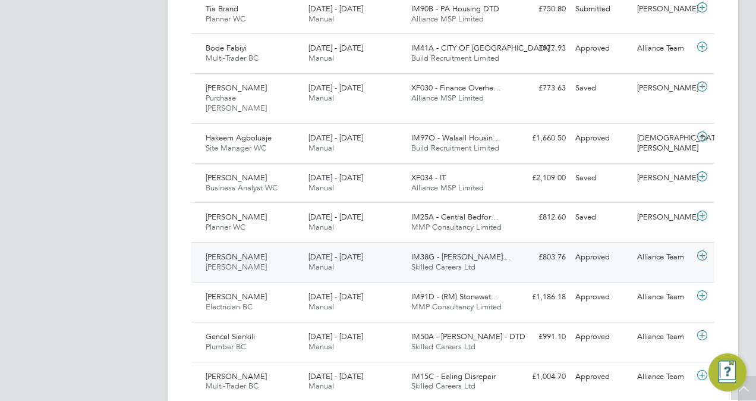
click at [480, 252] on span "IM38G - PEABODY DT…" at bounding box center [460, 257] width 99 height 10
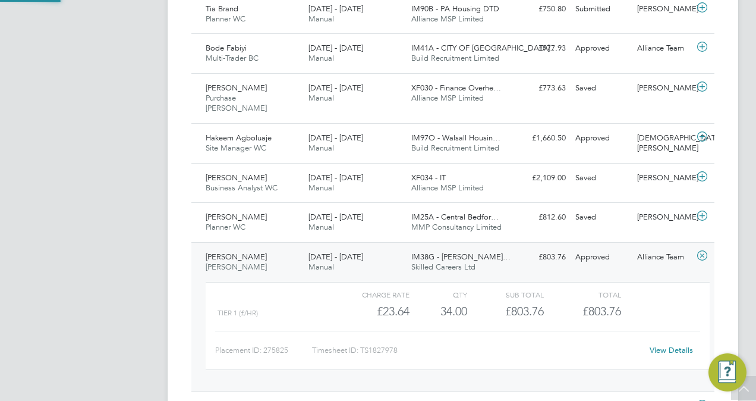
click at [480, 252] on span "IM38G - PEABODY DT…" at bounding box center [460, 257] width 99 height 10
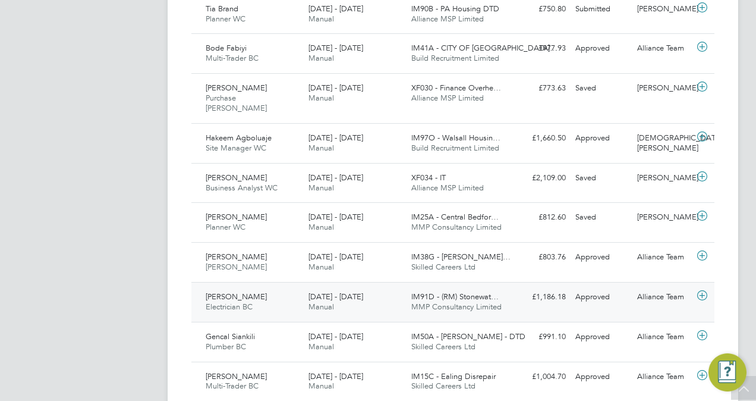
click at [482, 287] on div "IM91D - (RM) Stonewat… MMP Consultancy Limited" at bounding box center [458, 302] width 103 height 30
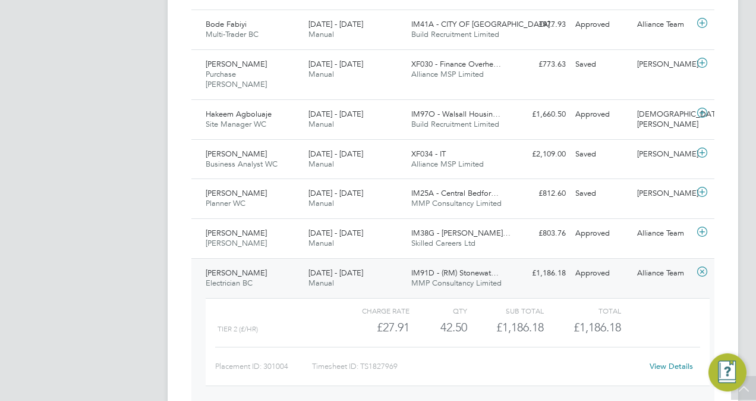
click at [665, 361] on link "View Details" at bounding box center [671, 366] width 43 height 10
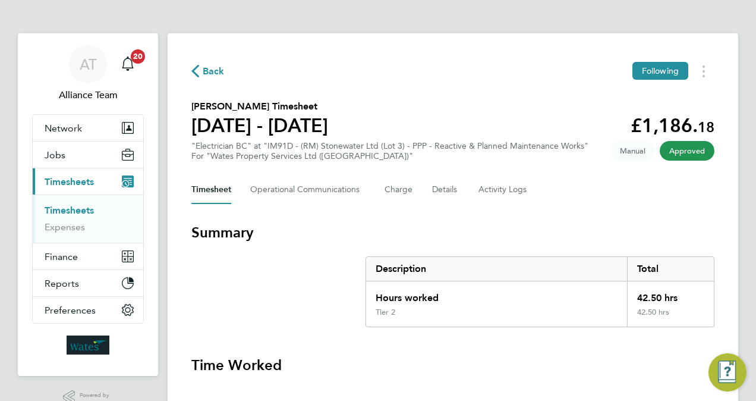
click at [376, 59] on div "Back Following [PERSON_NAME] Timesheet [DATE] - [DATE] £1,186. 18 "Electrician …" at bounding box center [453, 398] width 571 height 730
click at [478, 231] on h3 "Summary" at bounding box center [452, 232] width 523 height 19
click at [469, 85] on div "Back Following [PERSON_NAME] Timesheet [DATE] - [DATE] £1,186. 18 "Electrician …" at bounding box center [453, 398] width 571 height 730
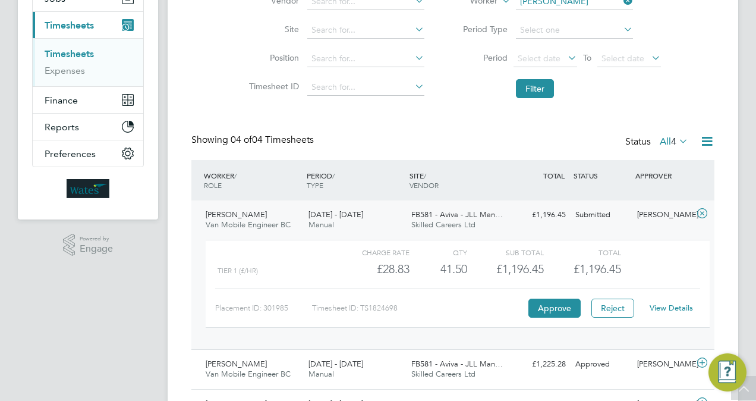
click at [239, 59] on li "Position" at bounding box center [335, 59] width 209 height 29
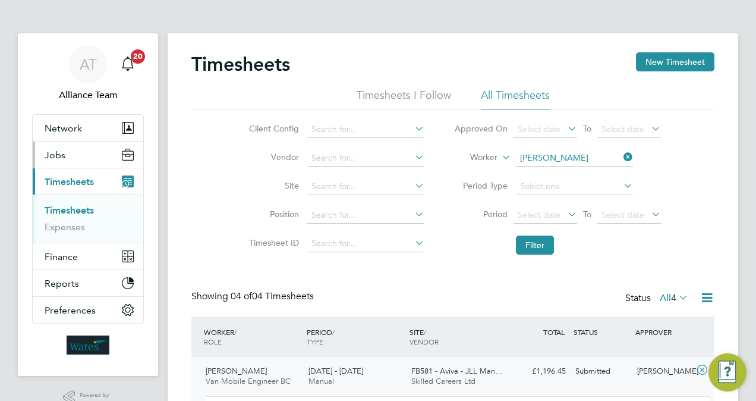
click at [86, 158] on button "Jobs" at bounding box center [88, 155] width 111 height 26
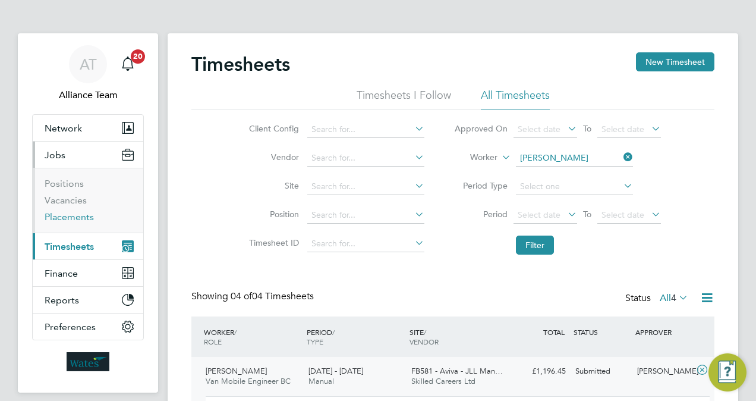
click at [84, 215] on link "Placements" at bounding box center [69, 216] width 49 height 11
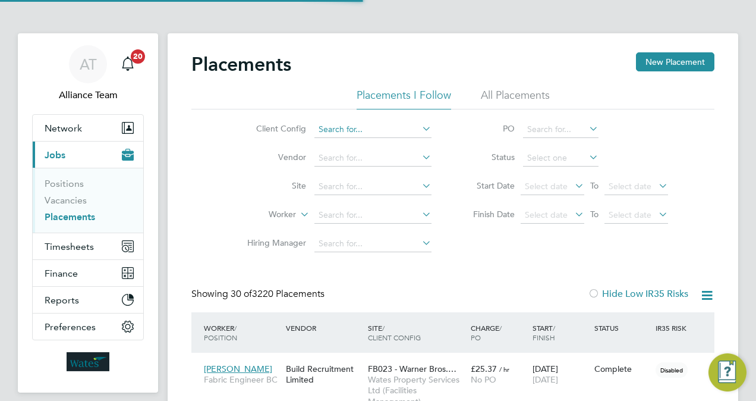
scroll to position [6, 6]
click at [373, 132] on input at bounding box center [373, 129] width 117 height 17
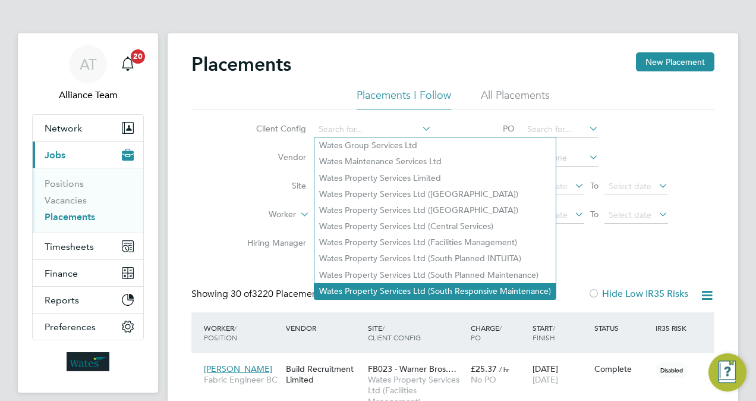
click at [472, 291] on li "Wates Property Services Ltd (South Responsive Maintenance)" at bounding box center [435, 291] width 241 height 16
type input "Wates Property Services Ltd (South Responsive Maintenance)"
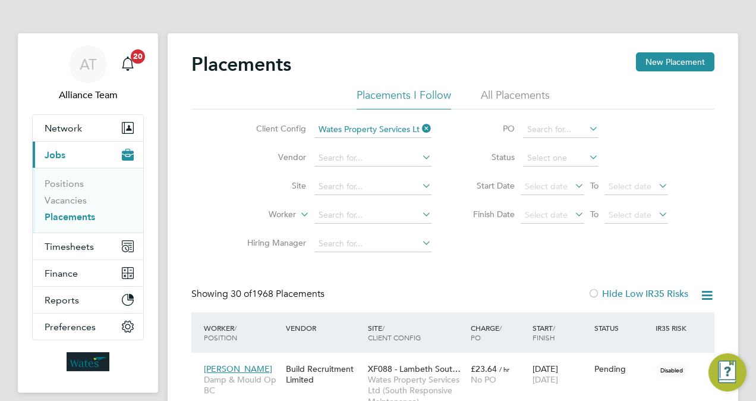
click at [214, 182] on div "Client Config Wates Property Services Ltd (South Responsive Maintenance) Vendor…" at bounding box center [452, 183] width 523 height 149
